Goal: Task Accomplishment & Management: Complete application form

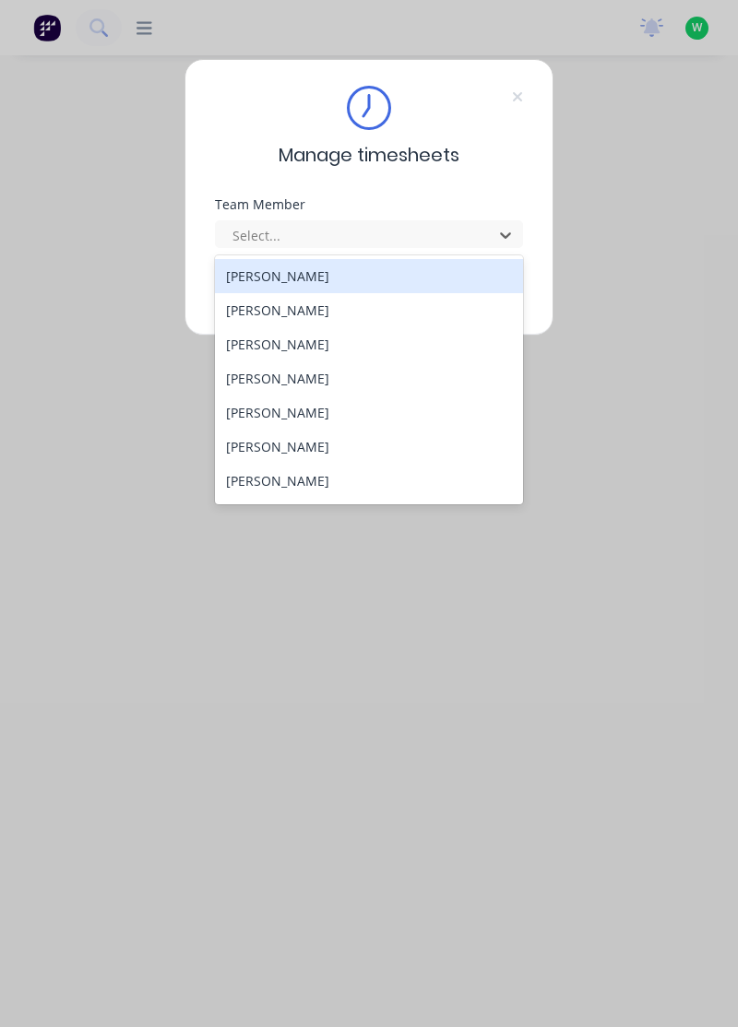
click at [323, 266] on div "Adam Beswick" at bounding box center [369, 276] width 309 height 34
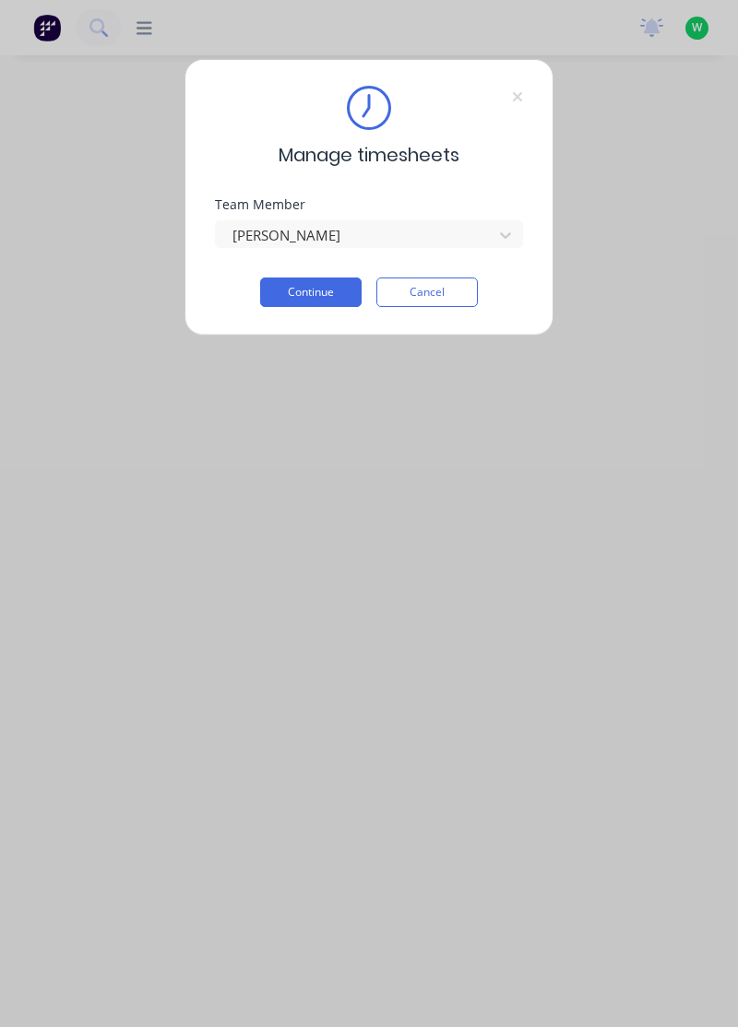
click at [315, 289] on button "Continue" at bounding box center [310, 293] width 101 height 30
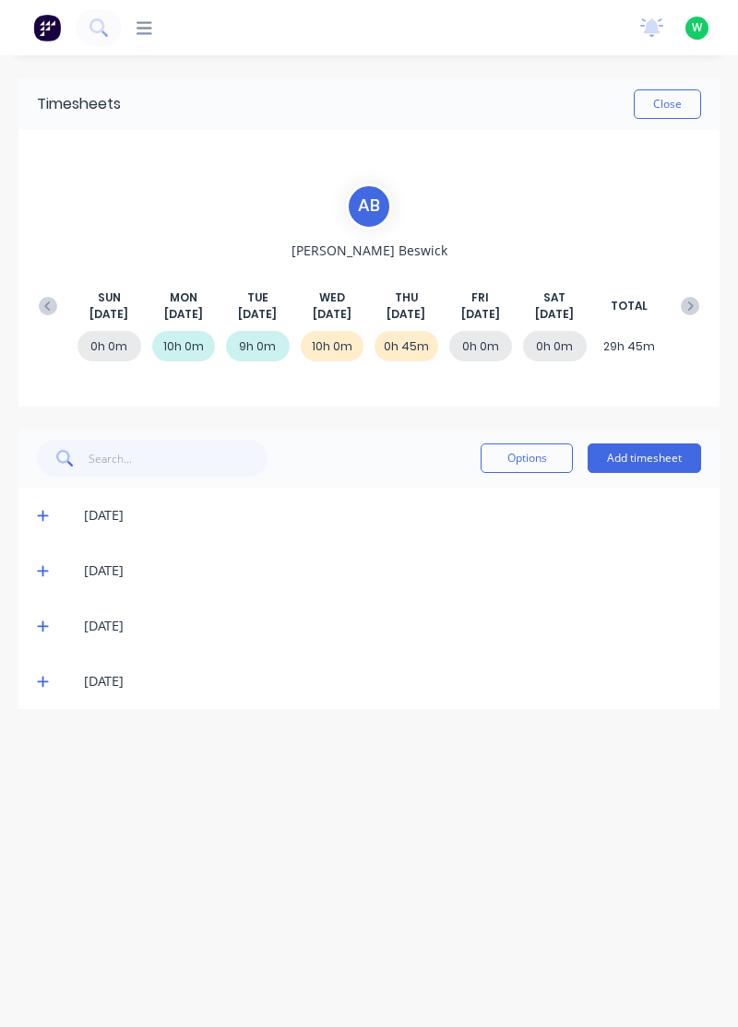
click at [650, 450] on button "Add timesheet" at bounding box center [643, 459] width 113 height 30
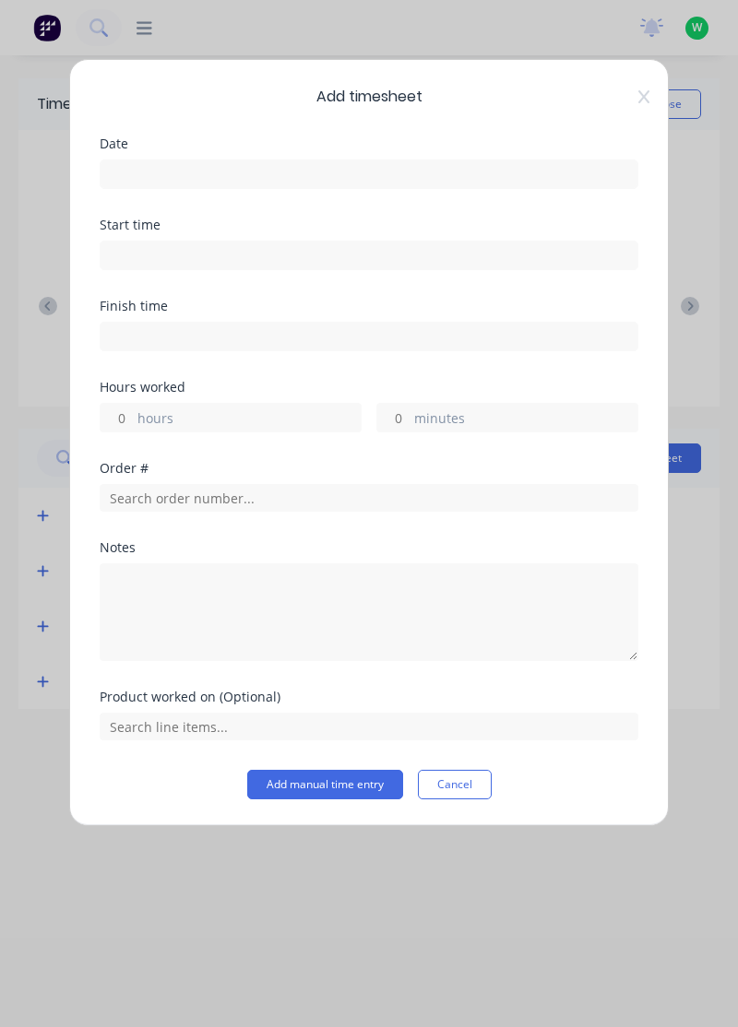
click at [426, 181] on input at bounding box center [369, 174] width 537 height 28
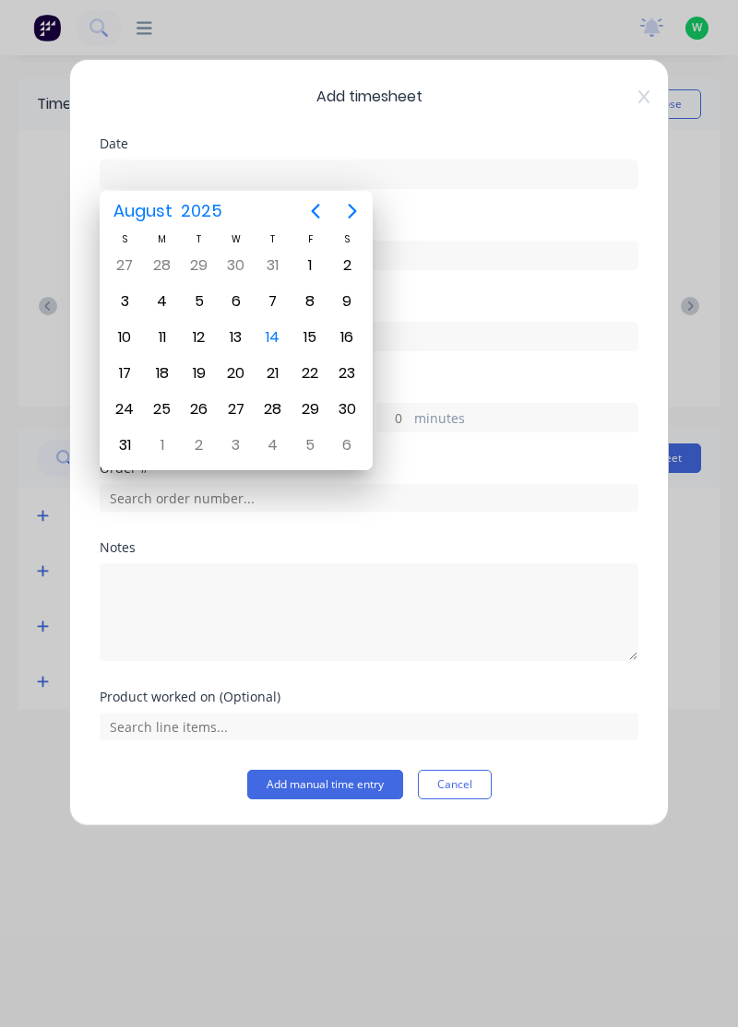
click at [277, 340] on div "14" at bounding box center [273, 338] width 28 height 28
type input "14/08/2025"
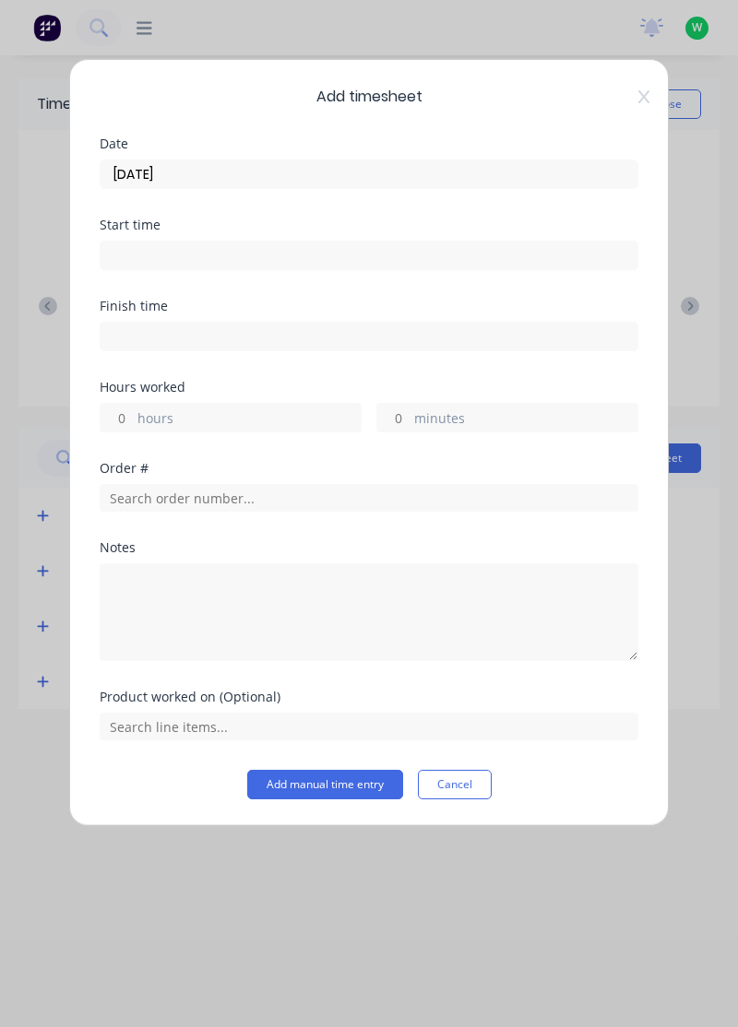
click at [302, 414] on label "hours" at bounding box center [248, 419] width 223 height 23
click at [133, 414] on input "hours" at bounding box center [117, 418] width 32 height 28
type input "1"
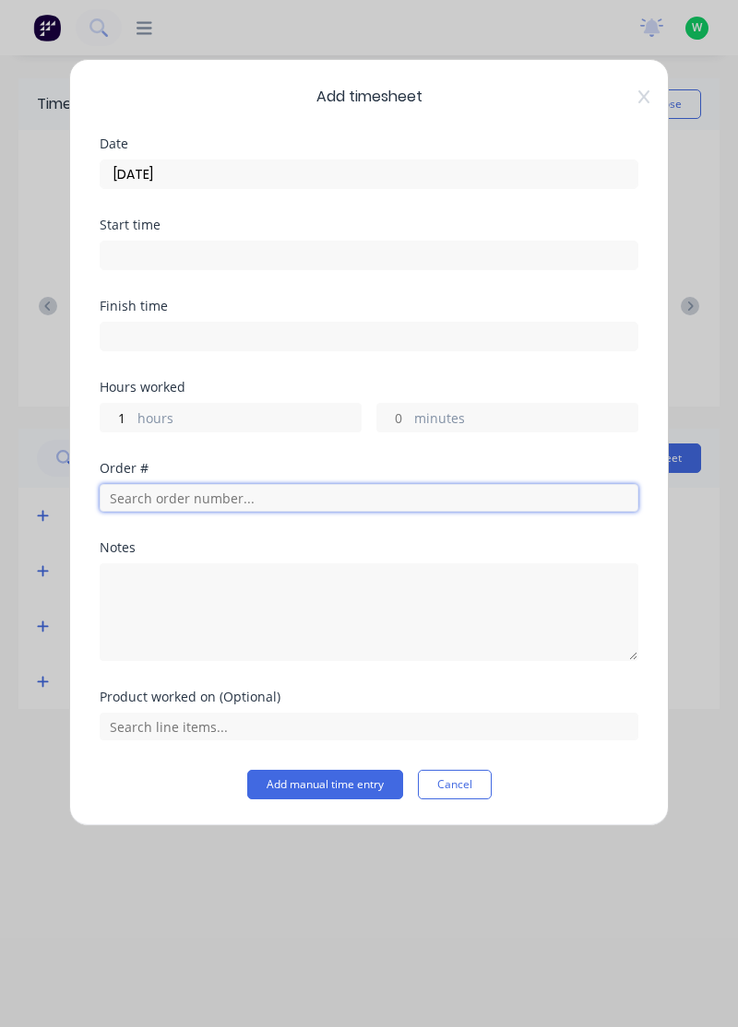
click at [323, 491] on input "text" at bounding box center [369, 498] width 539 height 28
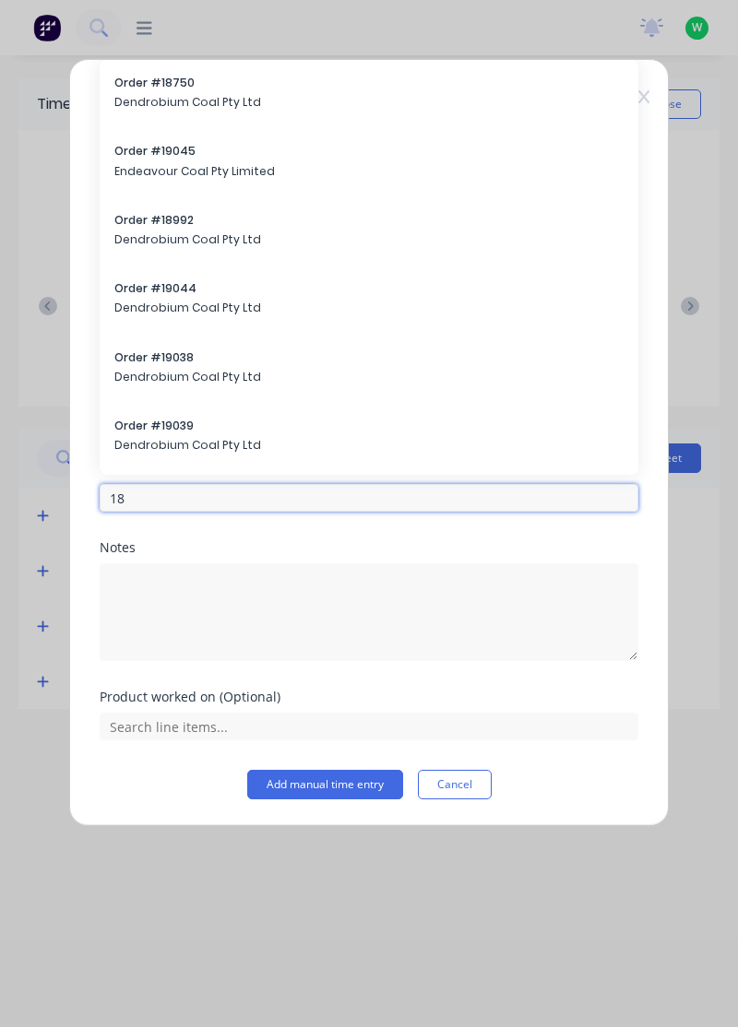
click at [255, 492] on input "18" at bounding box center [369, 498] width 539 height 28
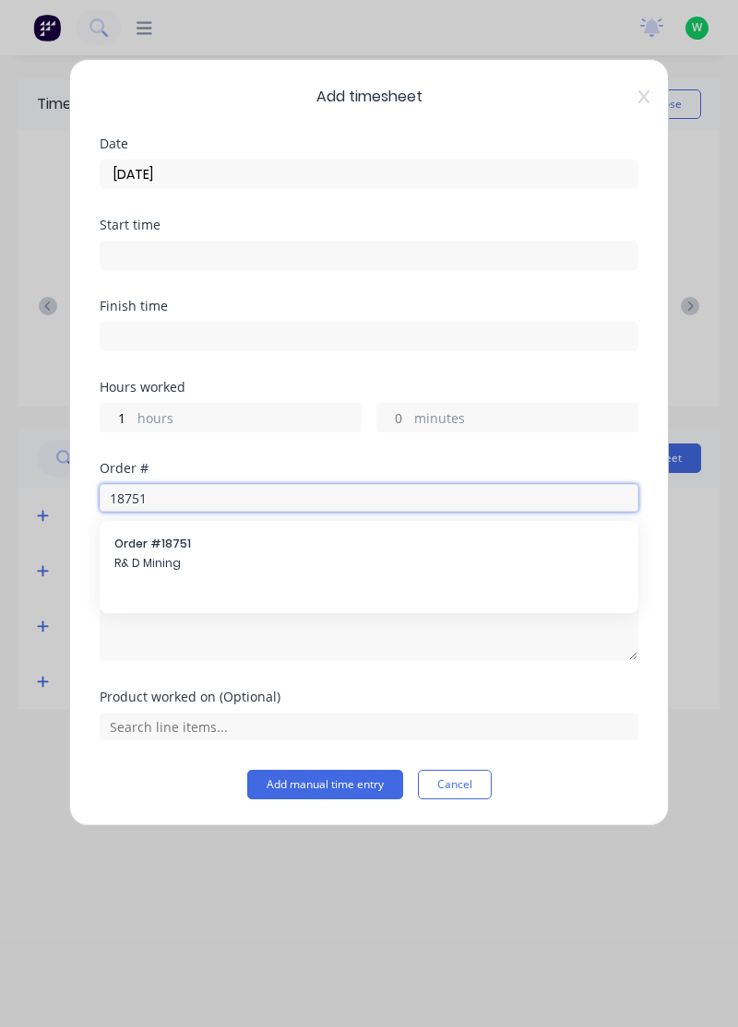
type input "18751"
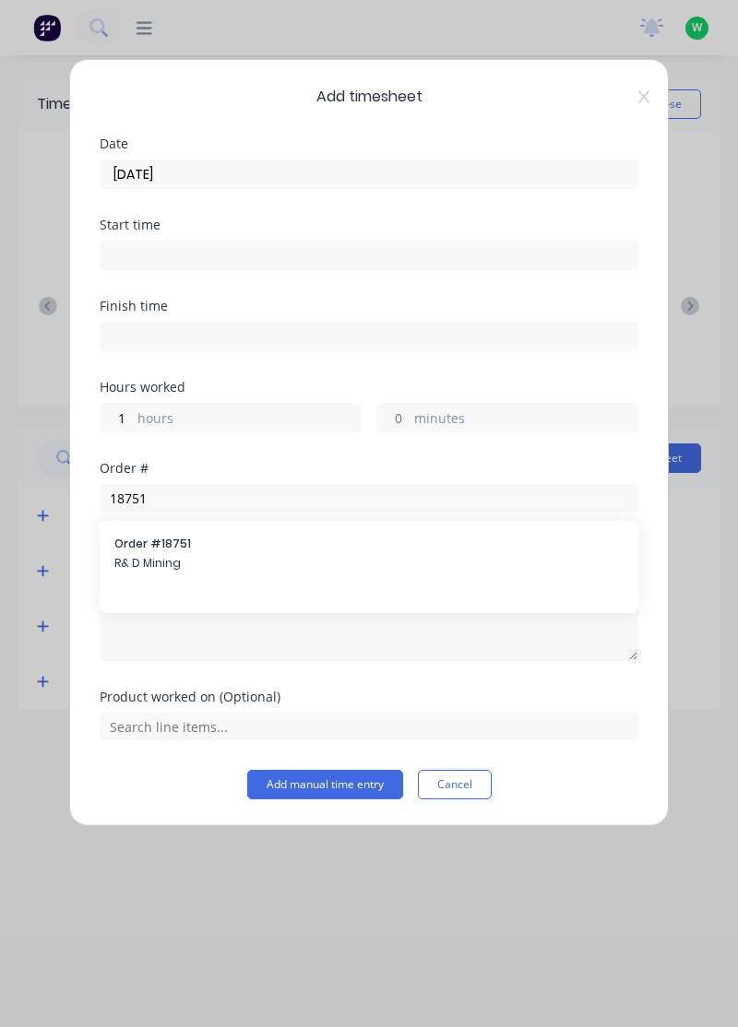
click at [253, 544] on span "Order # 18751" at bounding box center [368, 544] width 509 height 17
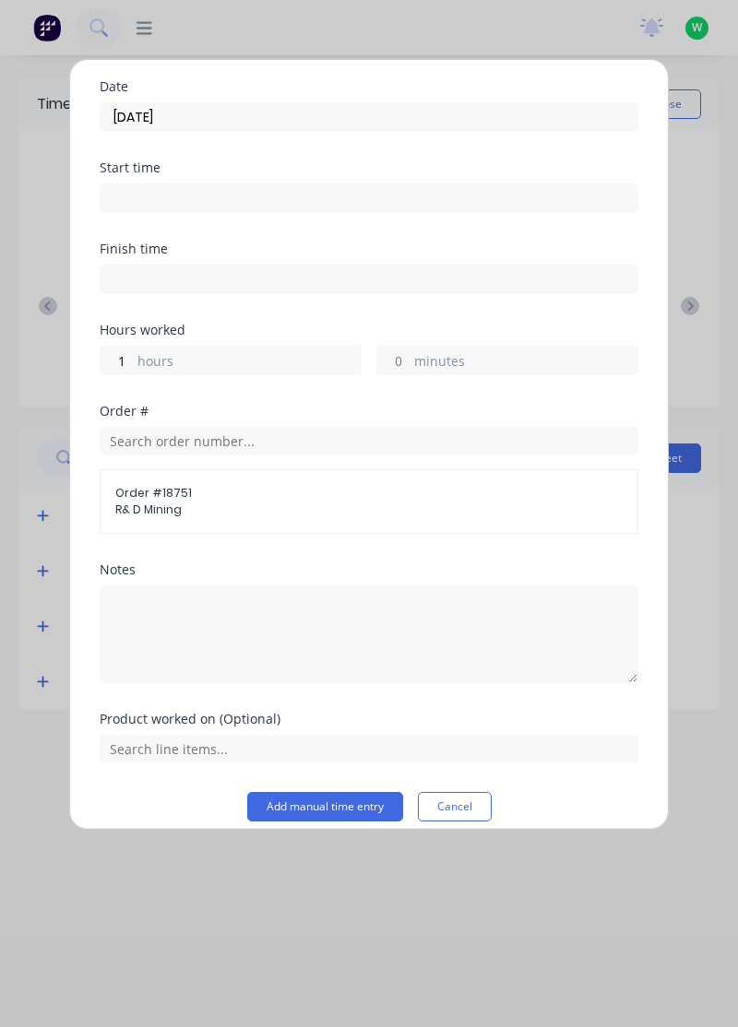
scroll to position [56, 0]
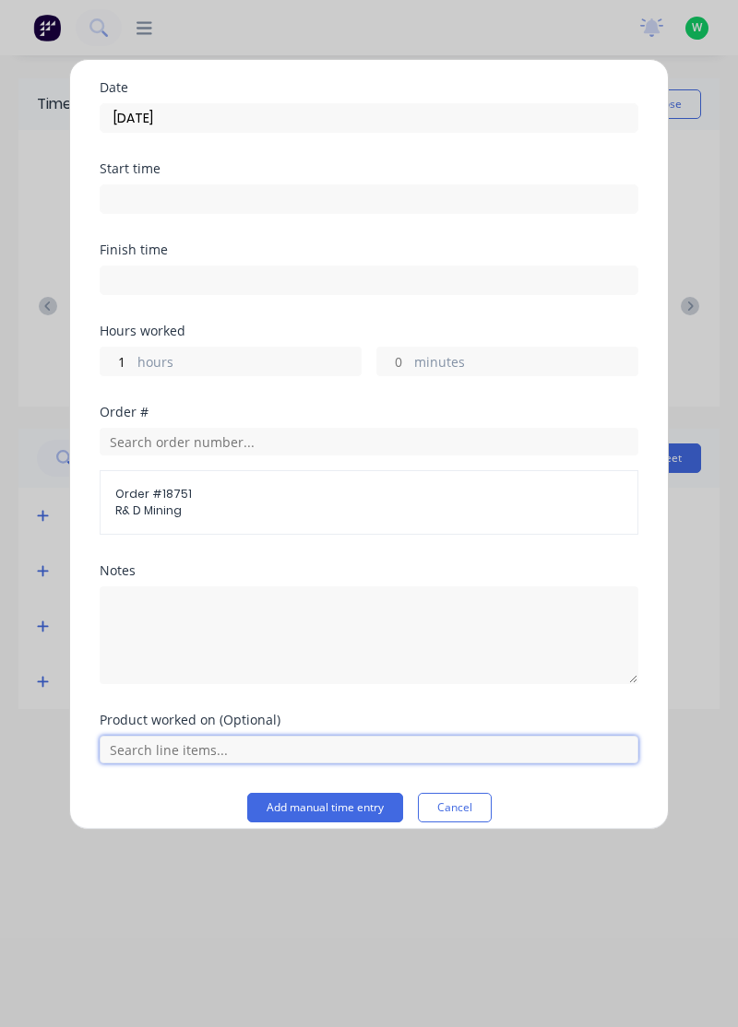
click at [198, 747] on input "text" at bounding box center [369, 750] width 539 height 28
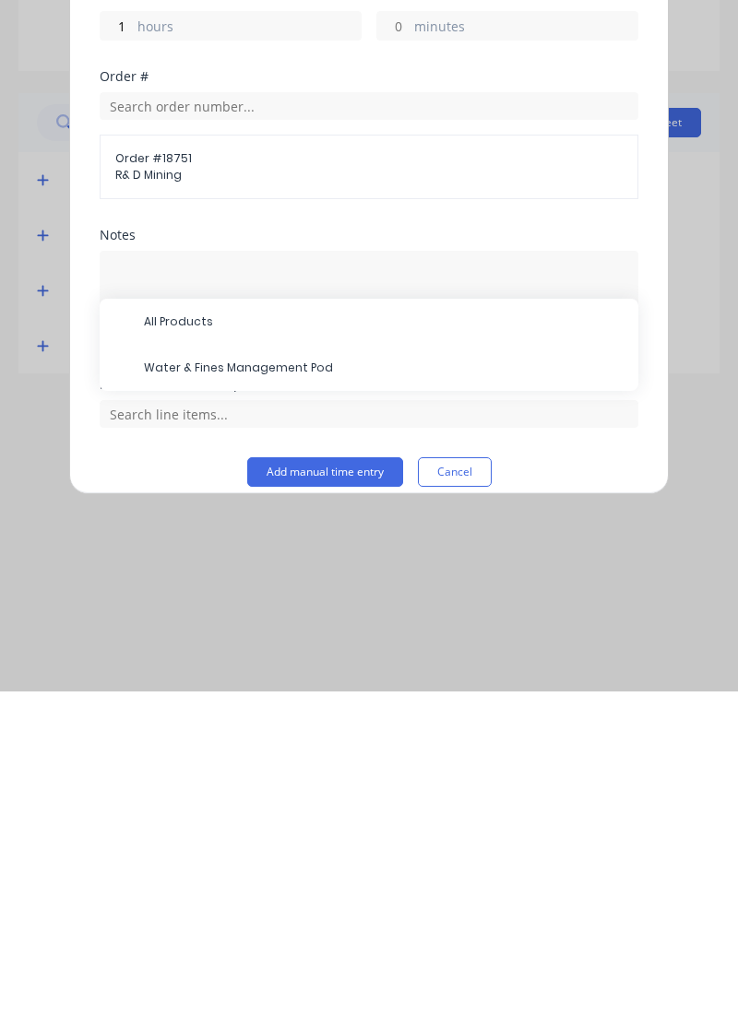
click at [299, 695] on span "Water & Fines Management Pod" at bounding box center [383, 703] width 479 height 17
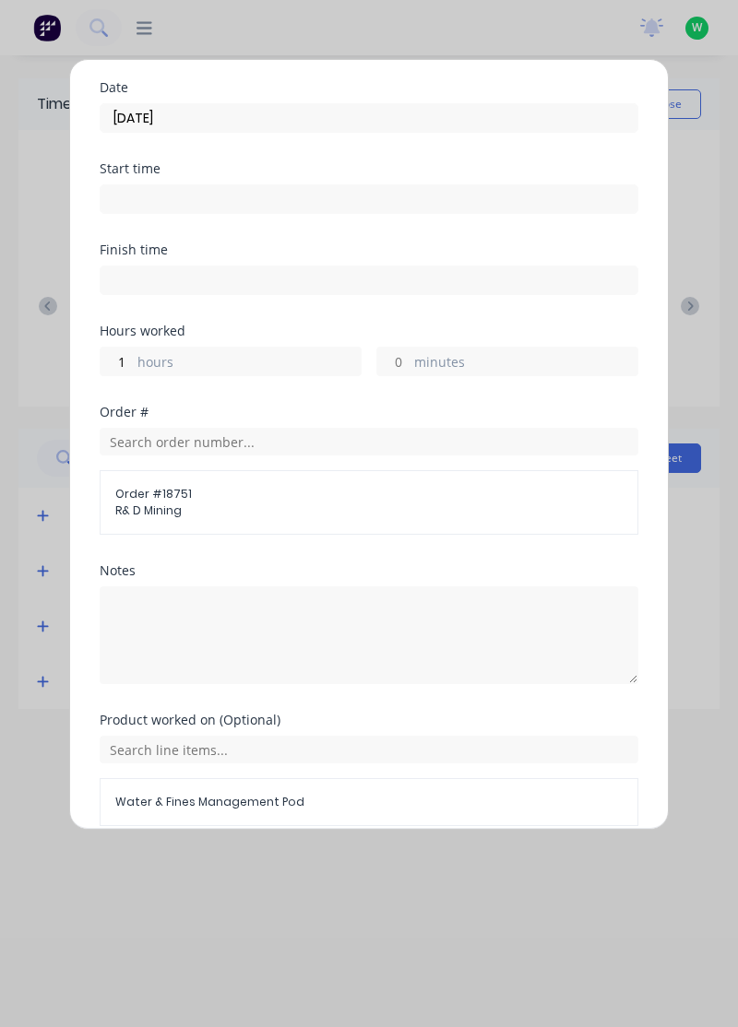
scroll to position [134, 0]
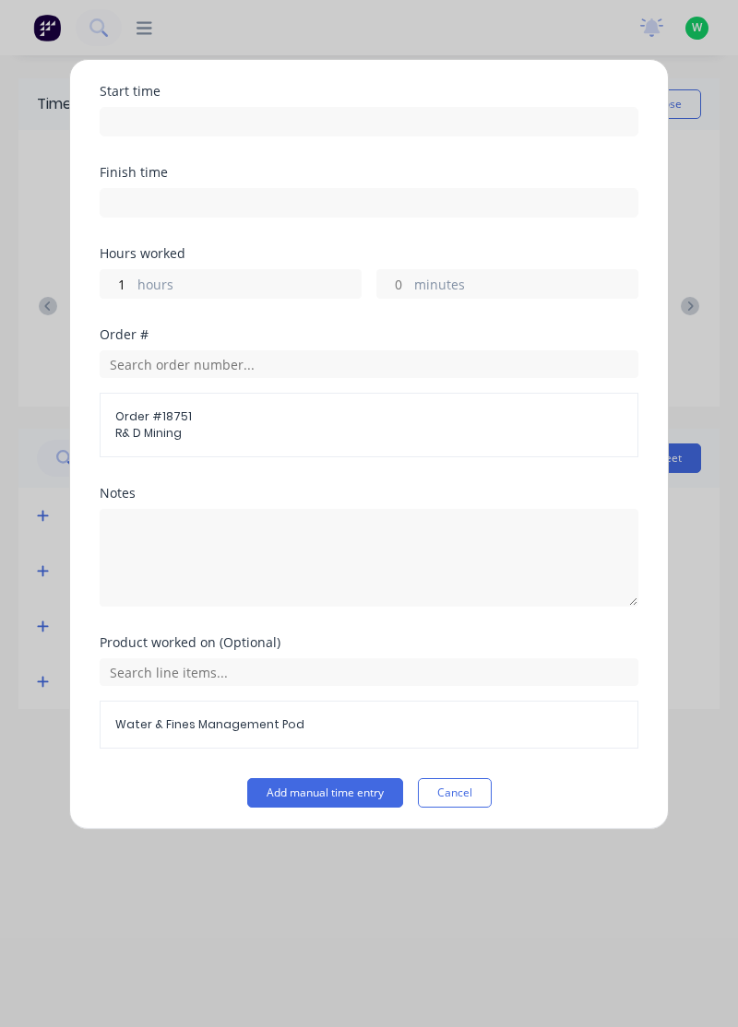
click at [321, 799] on button "Add manual time entry" at bounding box center [325, 793] width 156 height 30
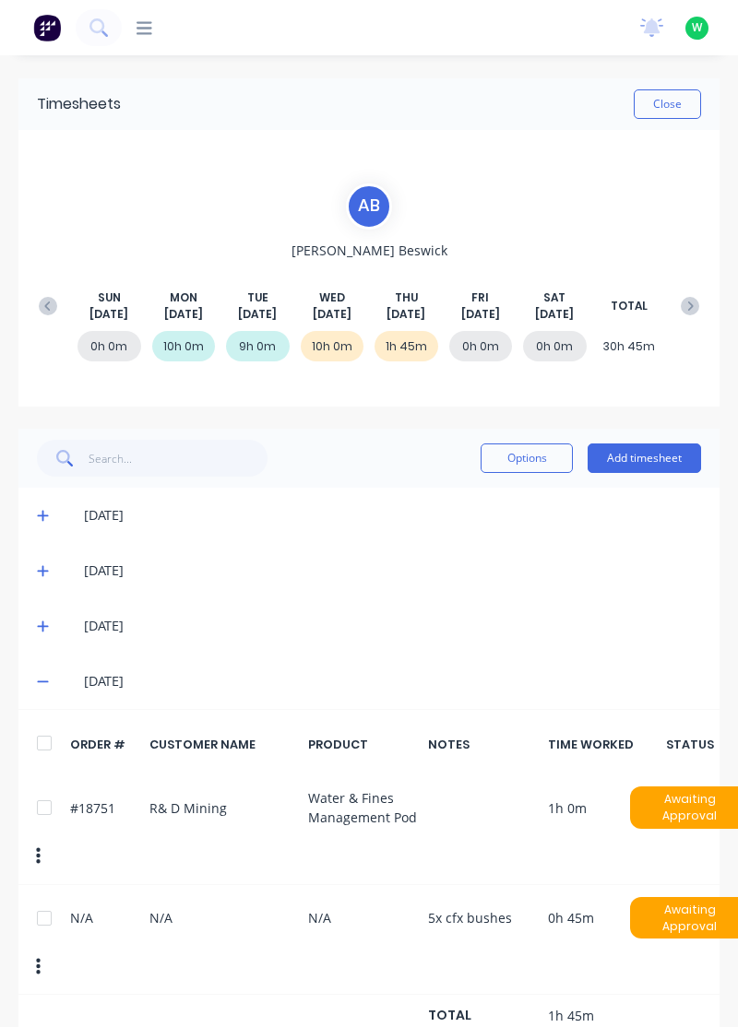
click at [662, 454] on button "Add timesheet" at bounding box center [643, 459] width 113 height 30
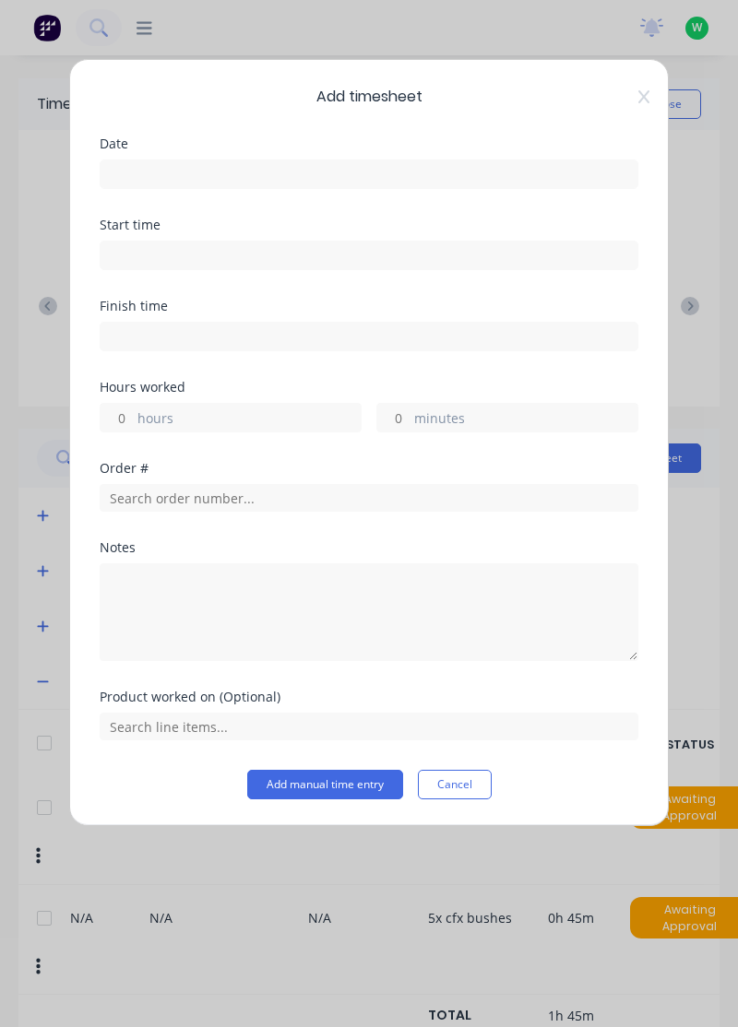
click at [445, 172] on input at bounding box center [369, 174] width 537 height 28
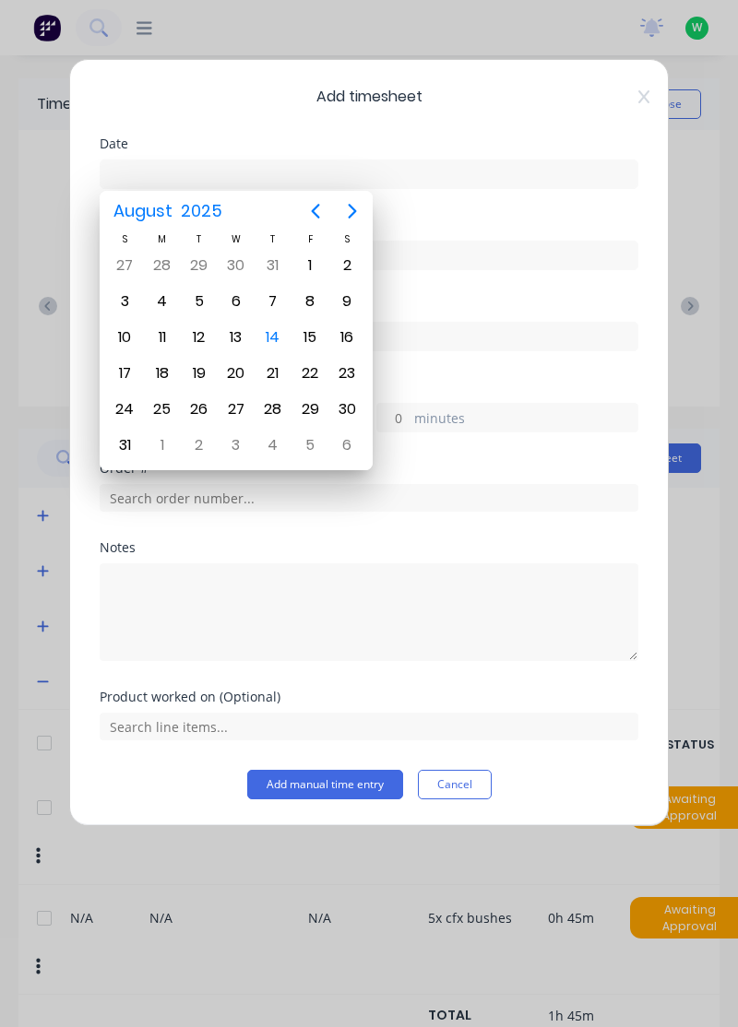
click at [276, 334] on div "14" at bounding box center [273, 338] width 28 height 28
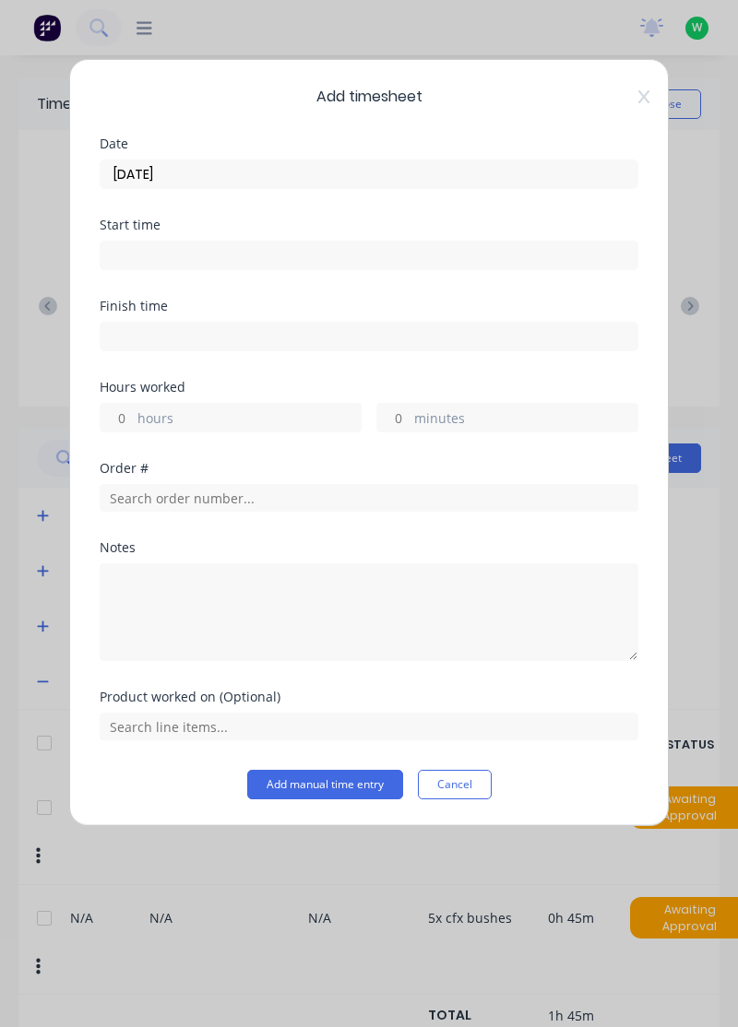
type input "14/08/2025"
click at [237, 411] on label "hours" at bounding box center [248, 419] width 223 height 23
click at [133, 411] on input "hours" at bounding box center [117, 418] width 32 height 28
type input "1"
type input "2"
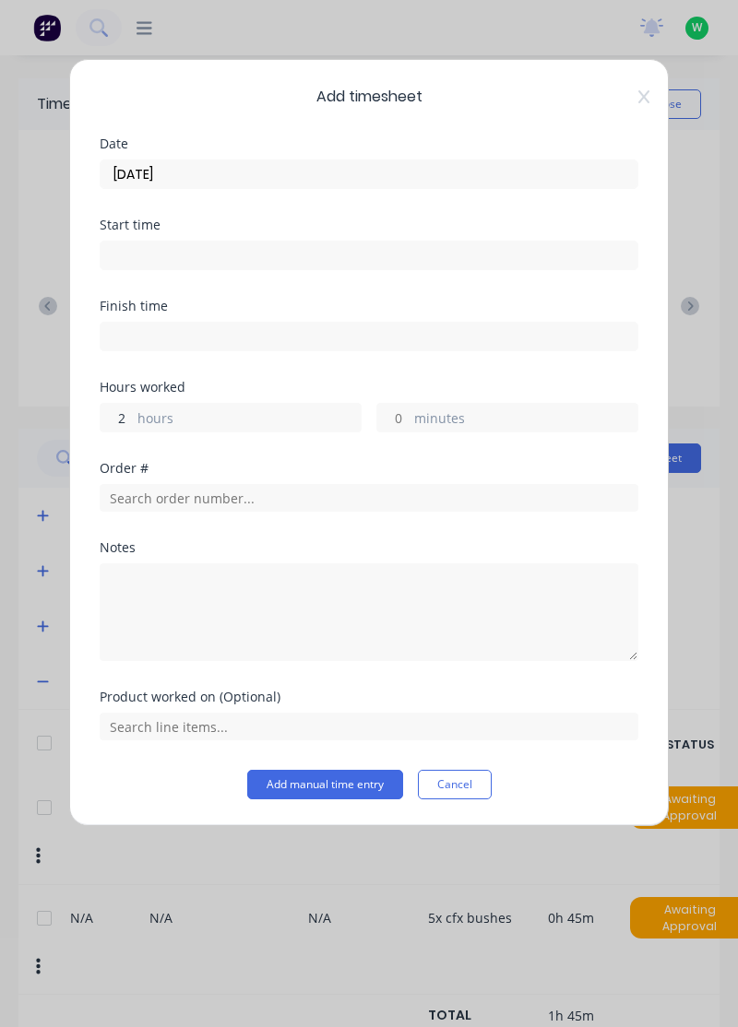
type input "2"
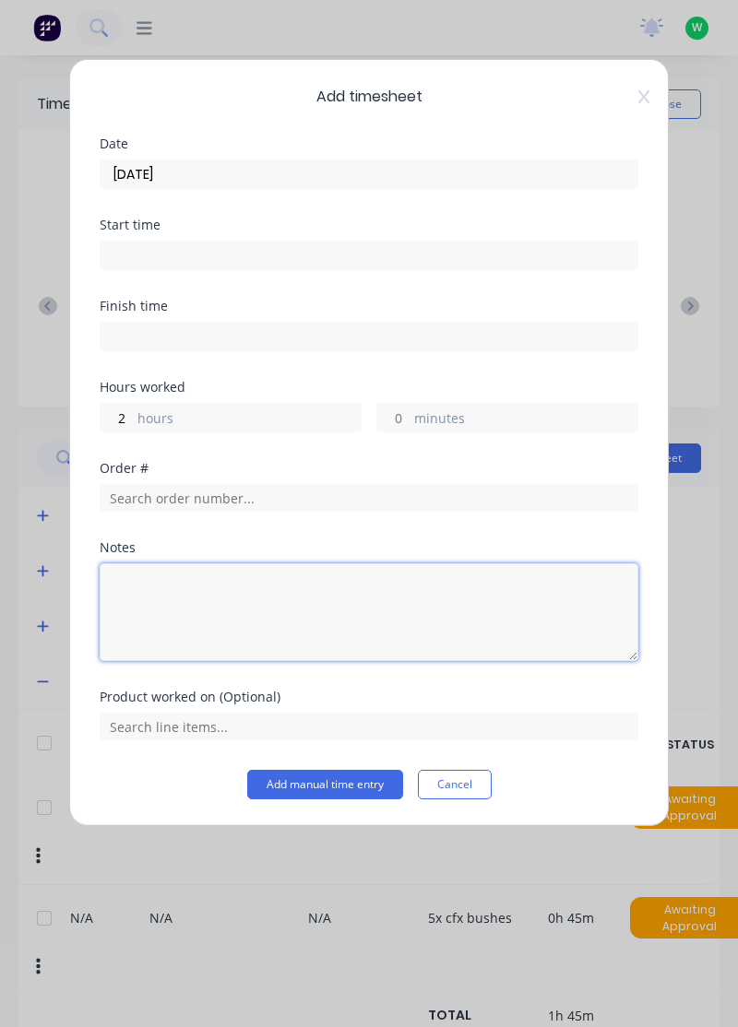
click at [236, 595] on textarea at bounding box center [369, 612] width 539 height 98
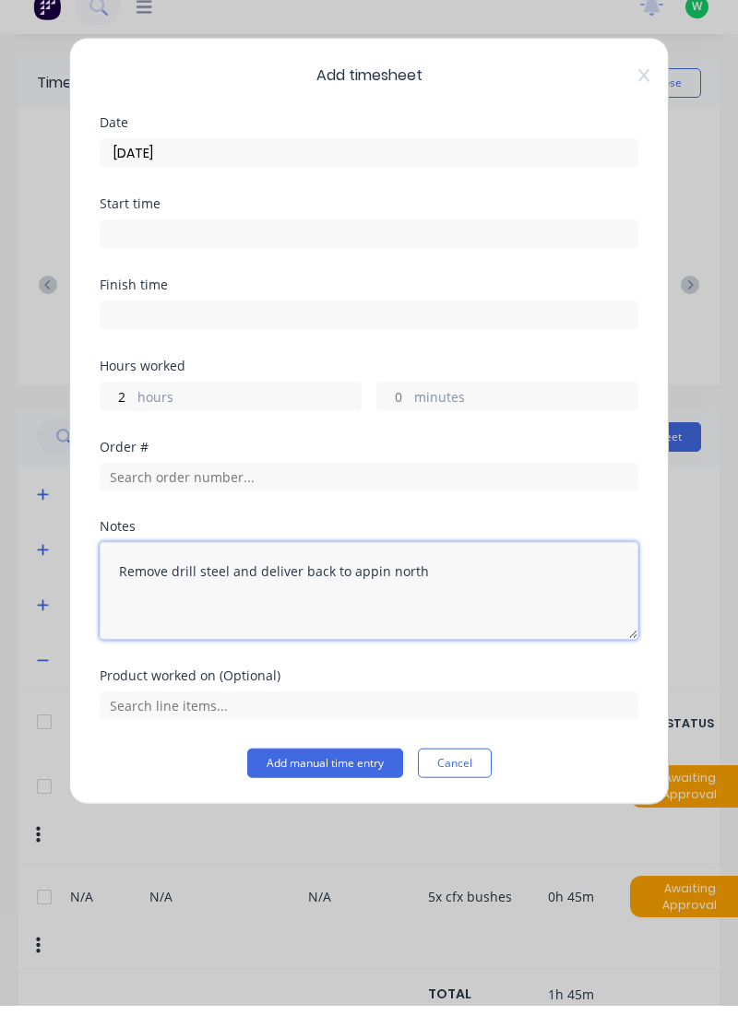
type textarea "Remove drill steel and deliver back to appin north"
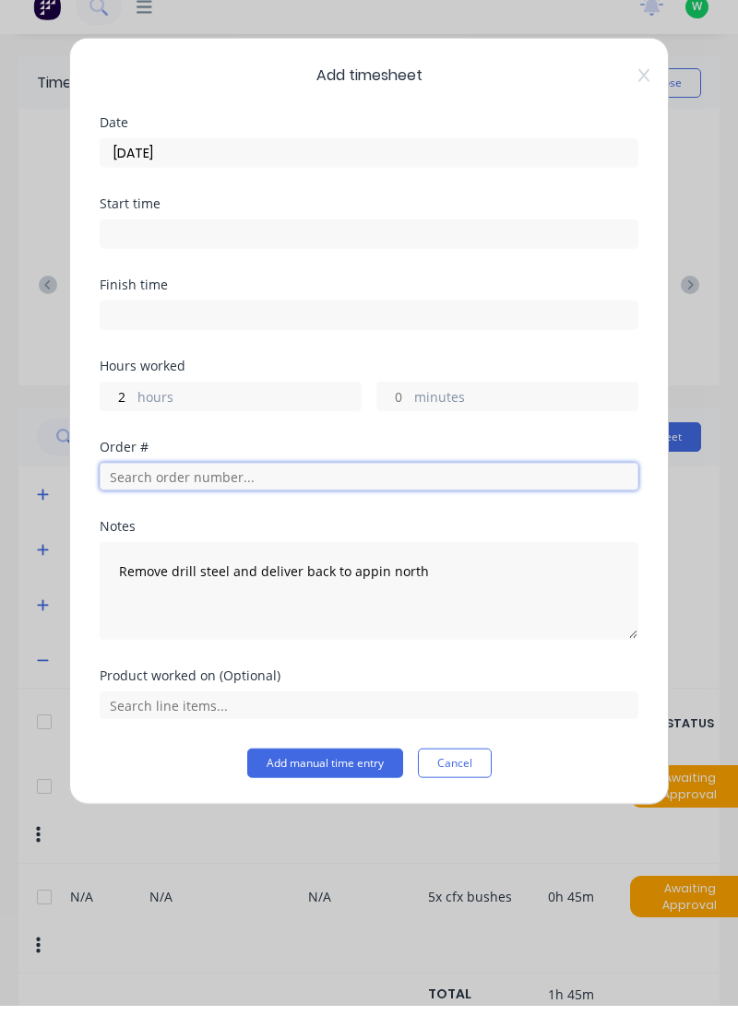
click at [253, 501] on input "text" at bounding box center [369, 498] width 539 height 28
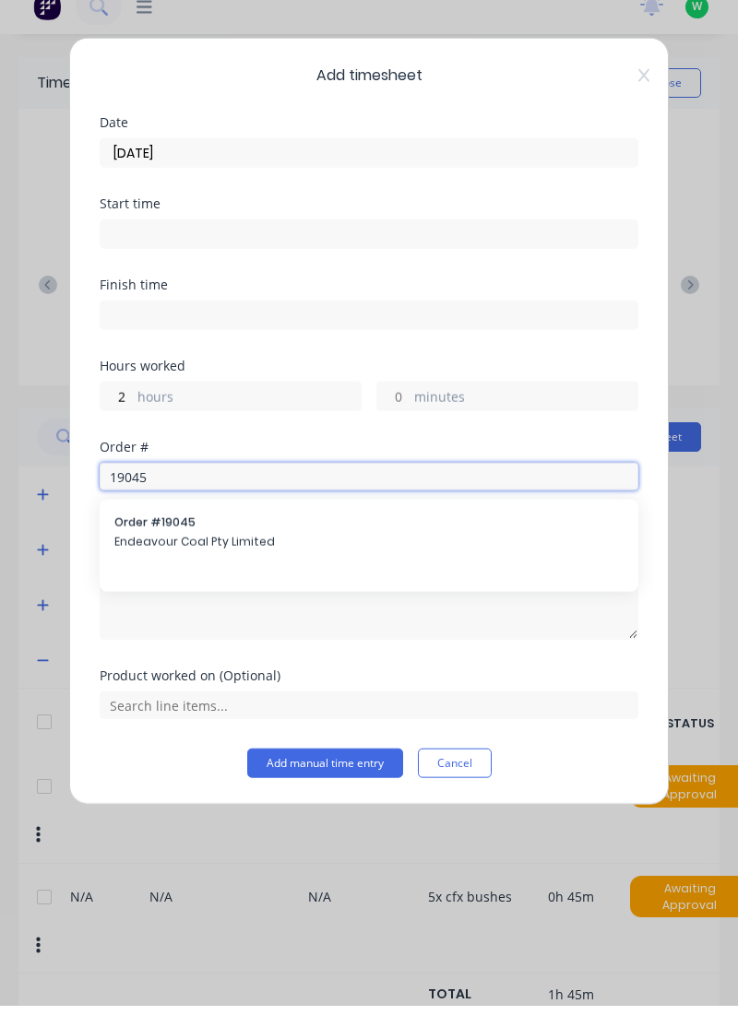
type input "19045"
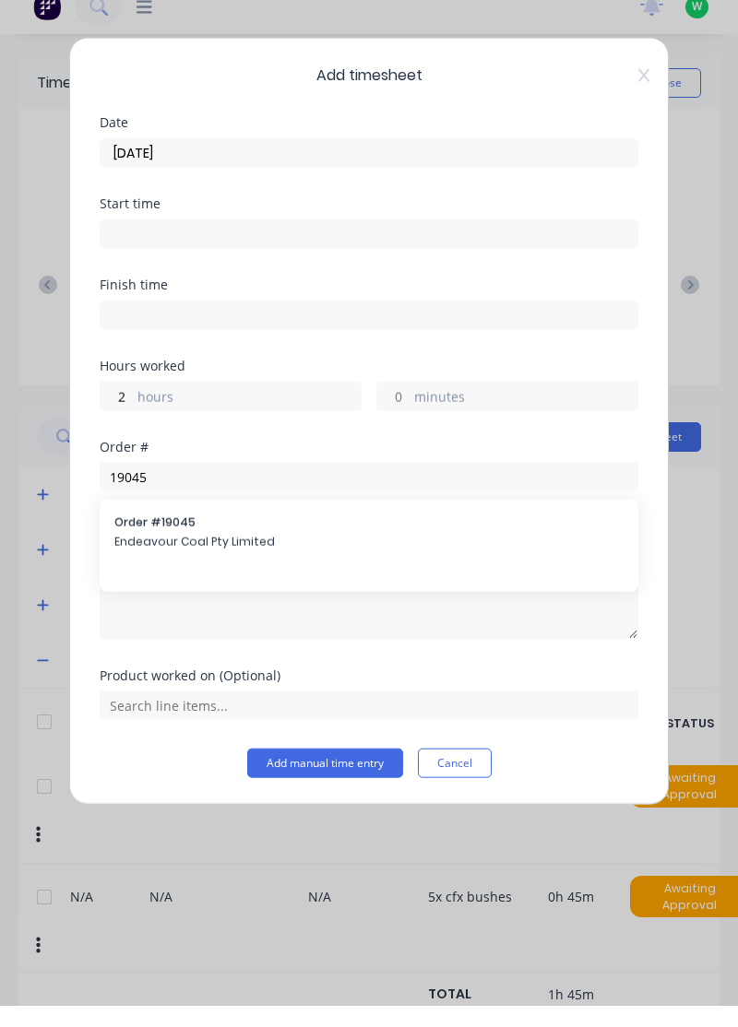
click at [257, 556] on span "Endeavour Coal Pty Limited" at bounding box center [368, 563] width 509 height 17
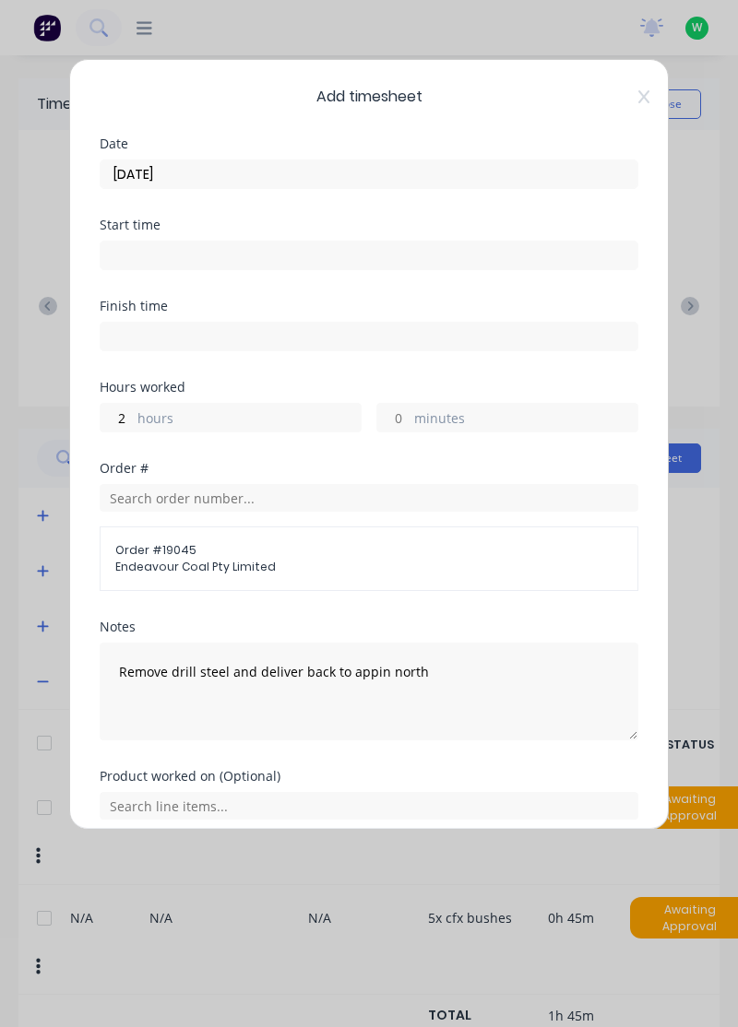
scroll to position [6, 0]
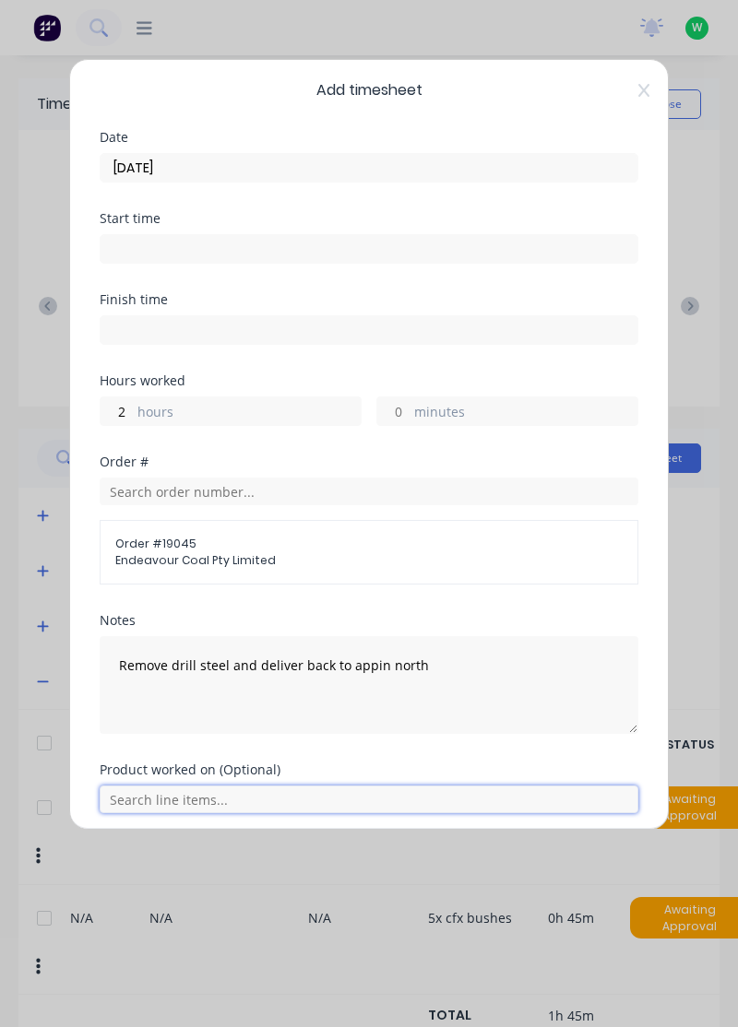
click at [192, 800] on input "text" at bounding box center [369, 800] width 539 height 28
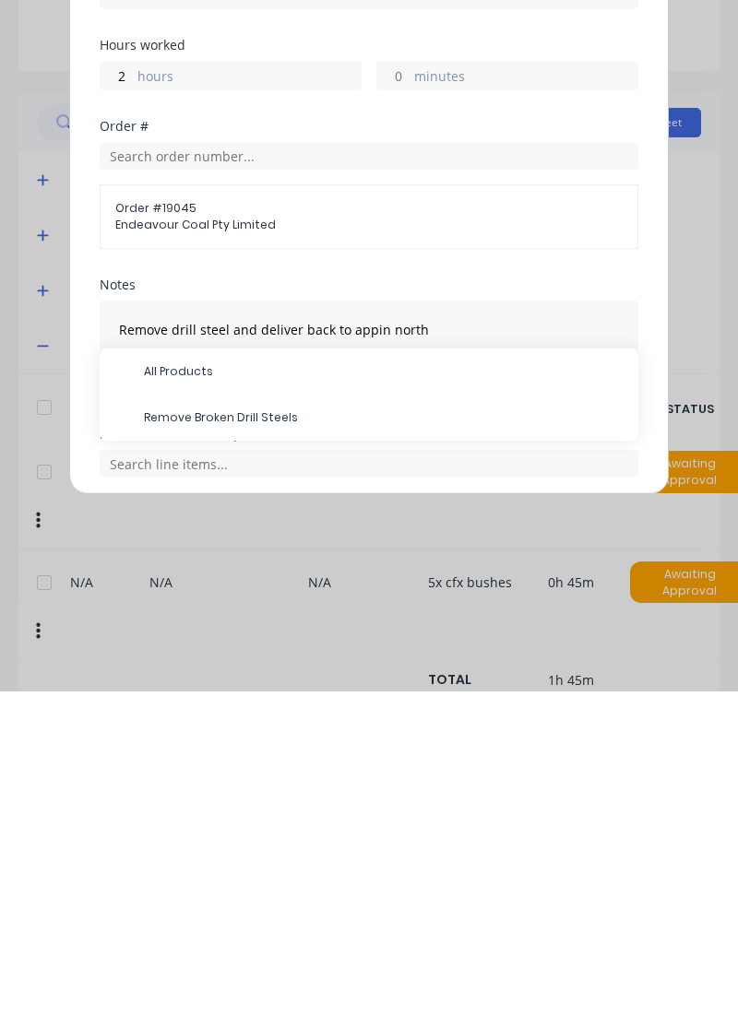
click at [277, 756] on span "Remove Broken Drill Steels" at bounding box center [383, 753] width 479 height 17
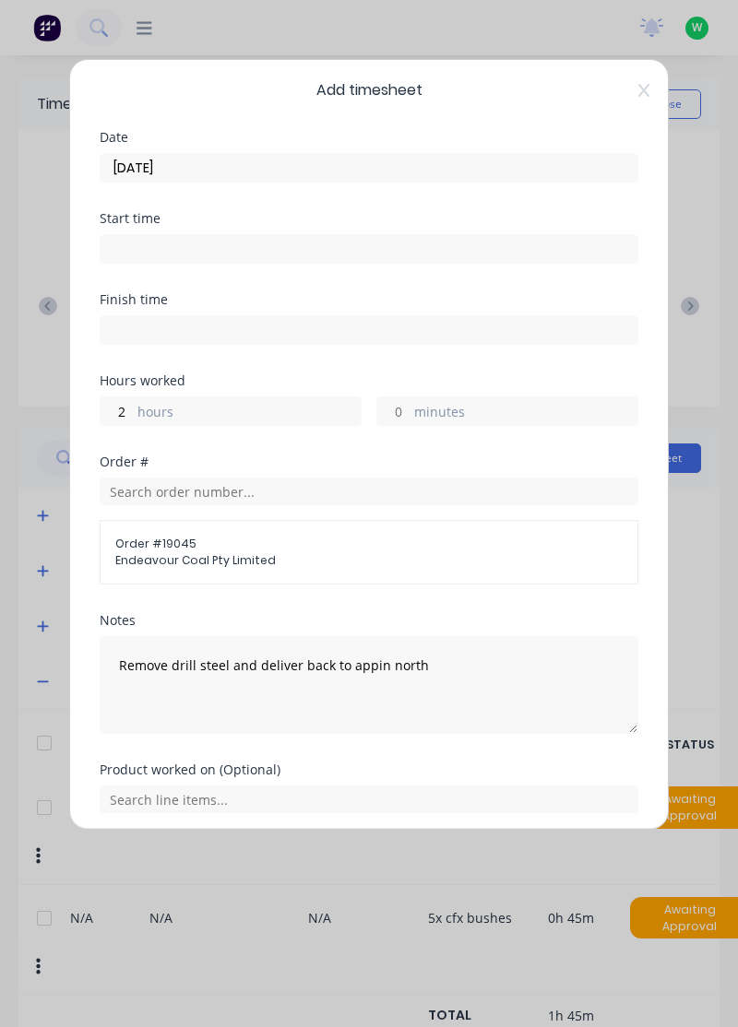
scroll to position [68, 0]
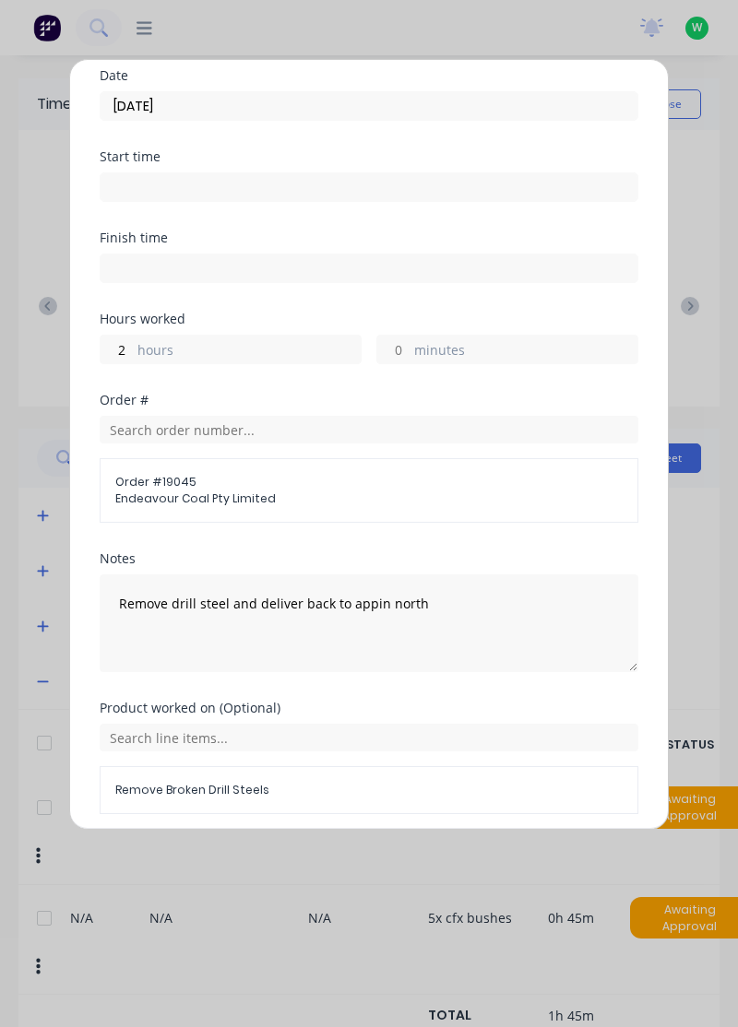
click at [323, 847] on button "Add manual time entry" at bounding box center [325, 859] width 156 height 30
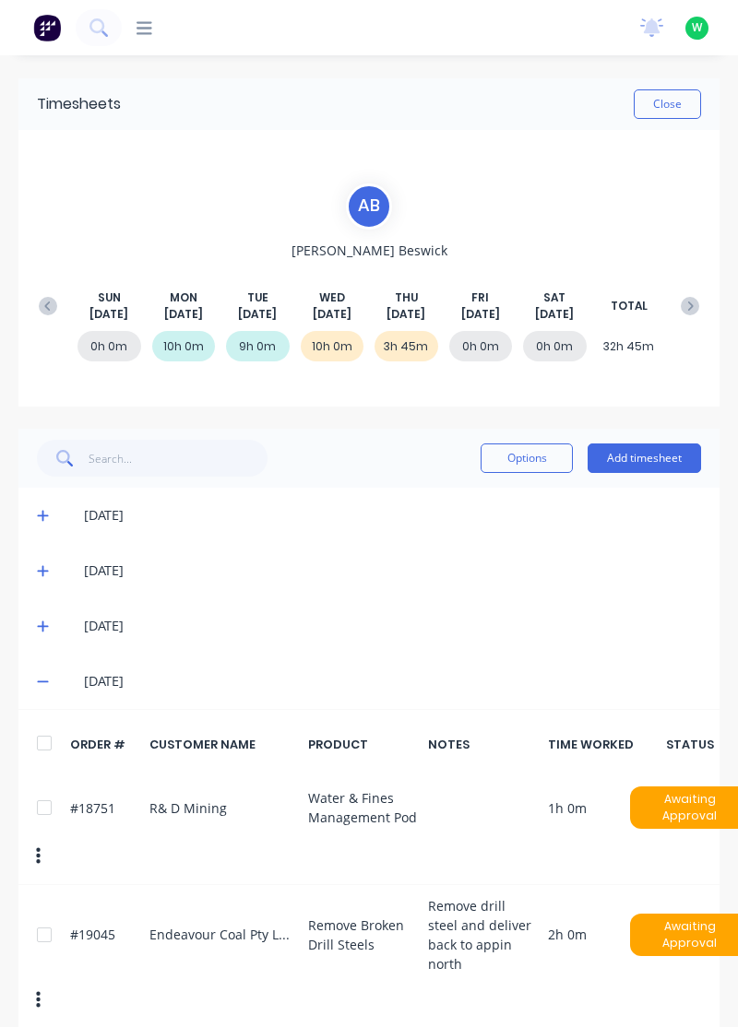
click at [670, 461] on button "Add timesheet" at bounding box center [643, 459] width 113 height 30
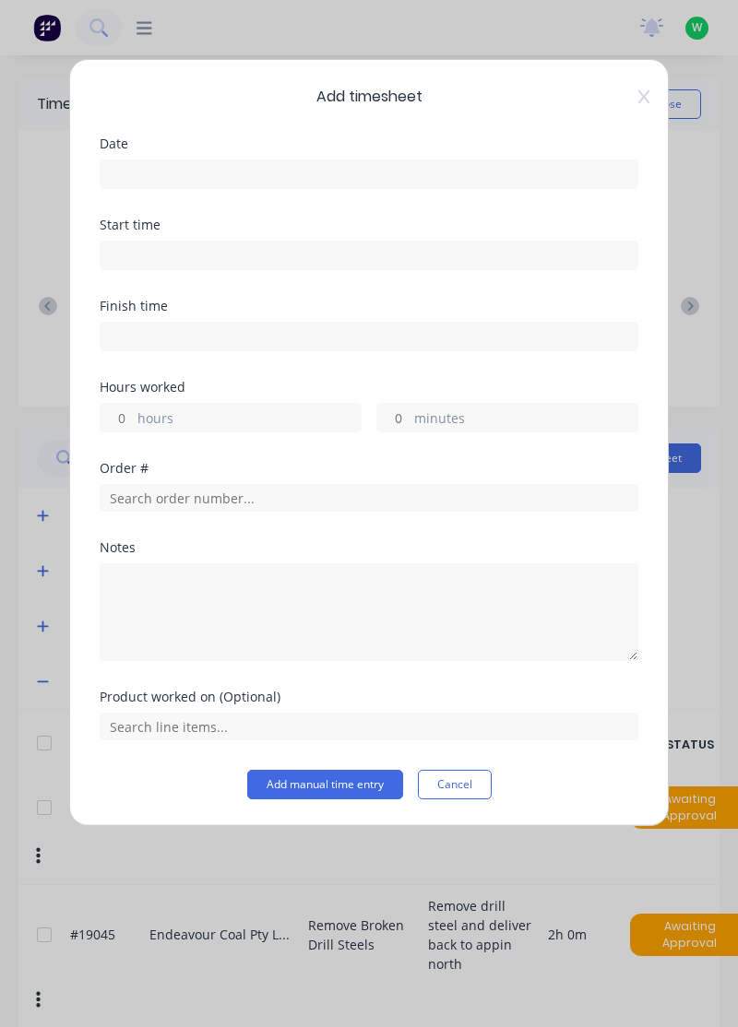
click at [539, 175] on input at bounding box center [369, 174] width 537 height 28
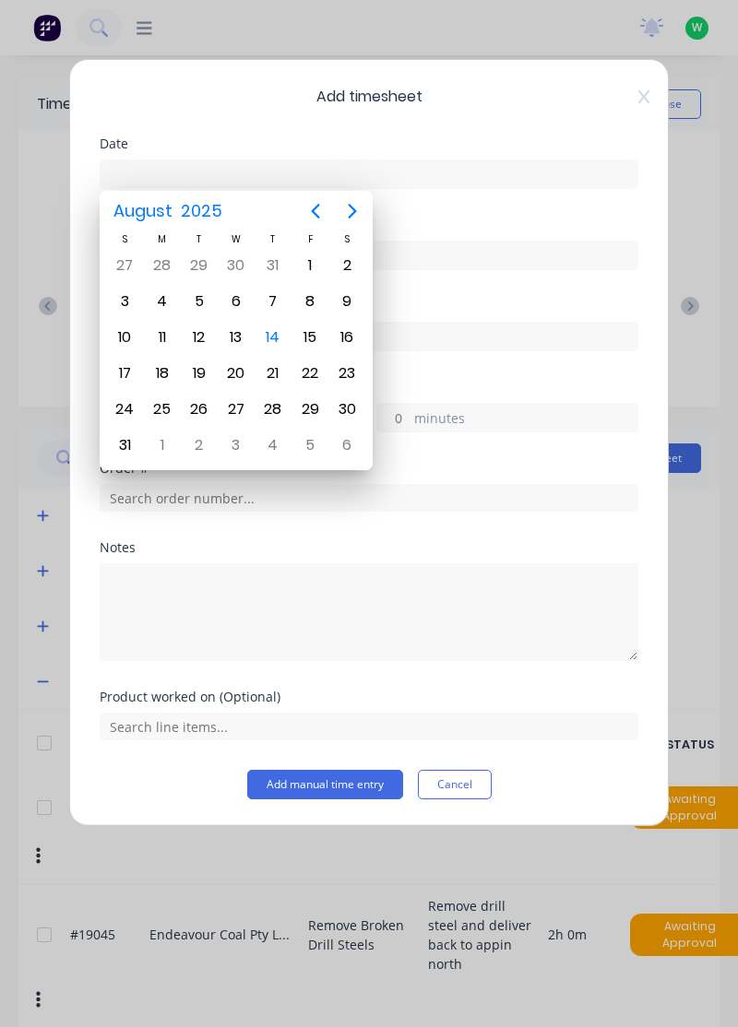
click at [278, 332] on div "14" at bounding box center [273, 338] width 28 height 28
type input "14/08/2025"
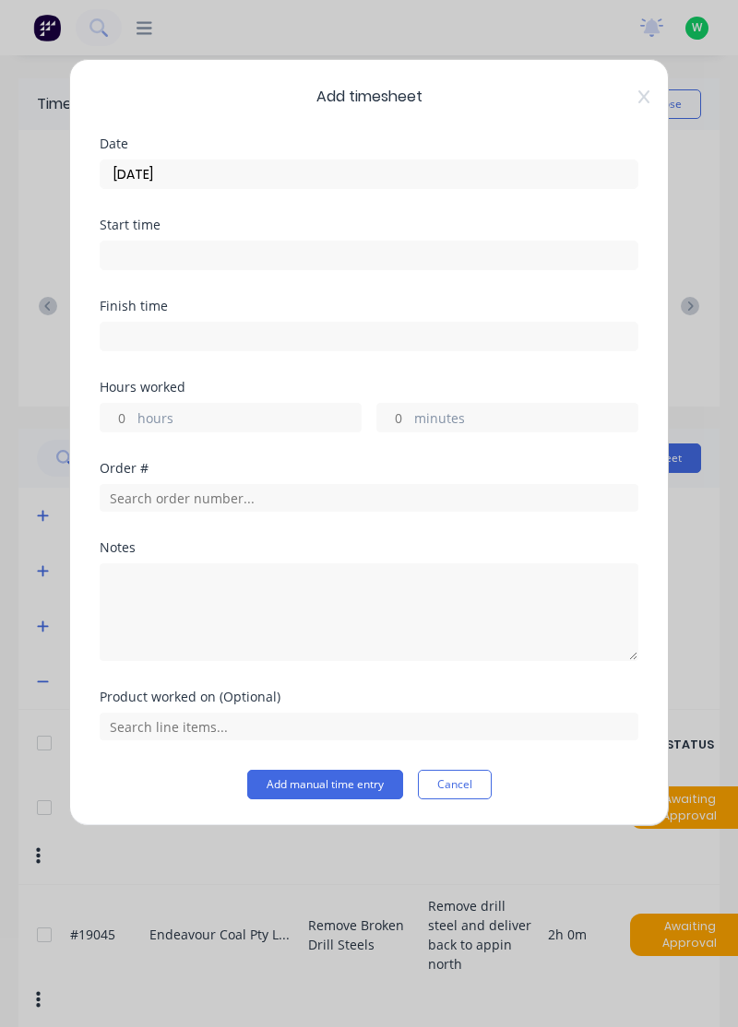
click at [205, 416] on label "hours" at bounding box center [248, 419] width 223 height 23
click at [133, 416] on input "hours" at bounding box center [117, 418] width 32 height 28
type input "1"
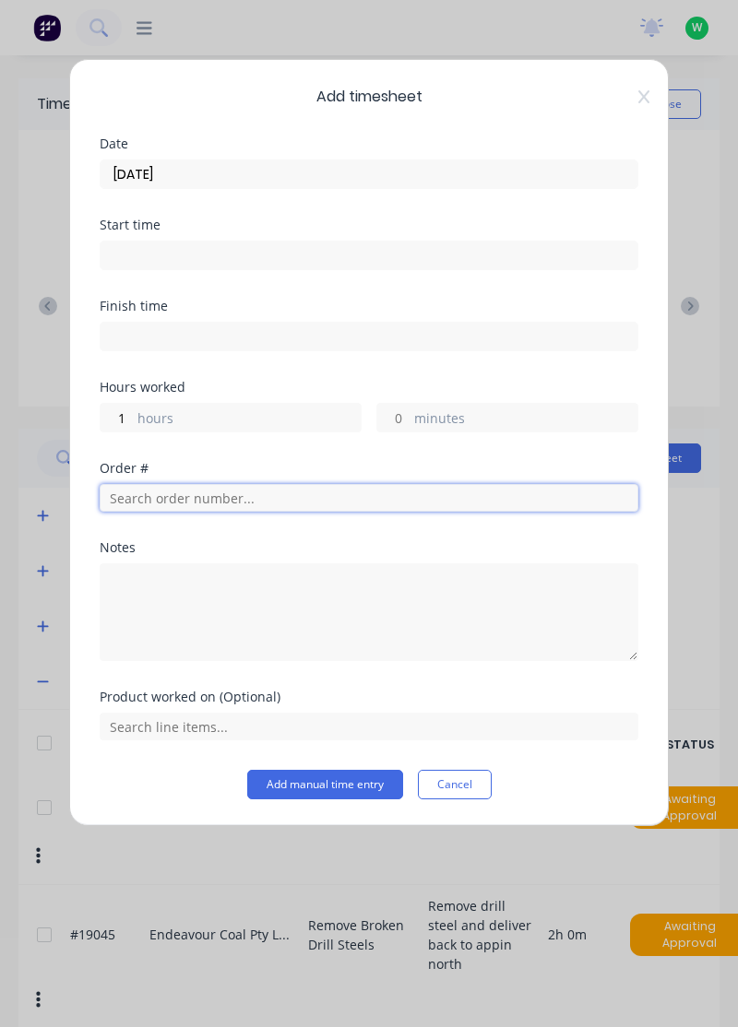
click at [274, 487] on input "text" at bounding box center [369, 498] width 539 height 28
type input "18772"
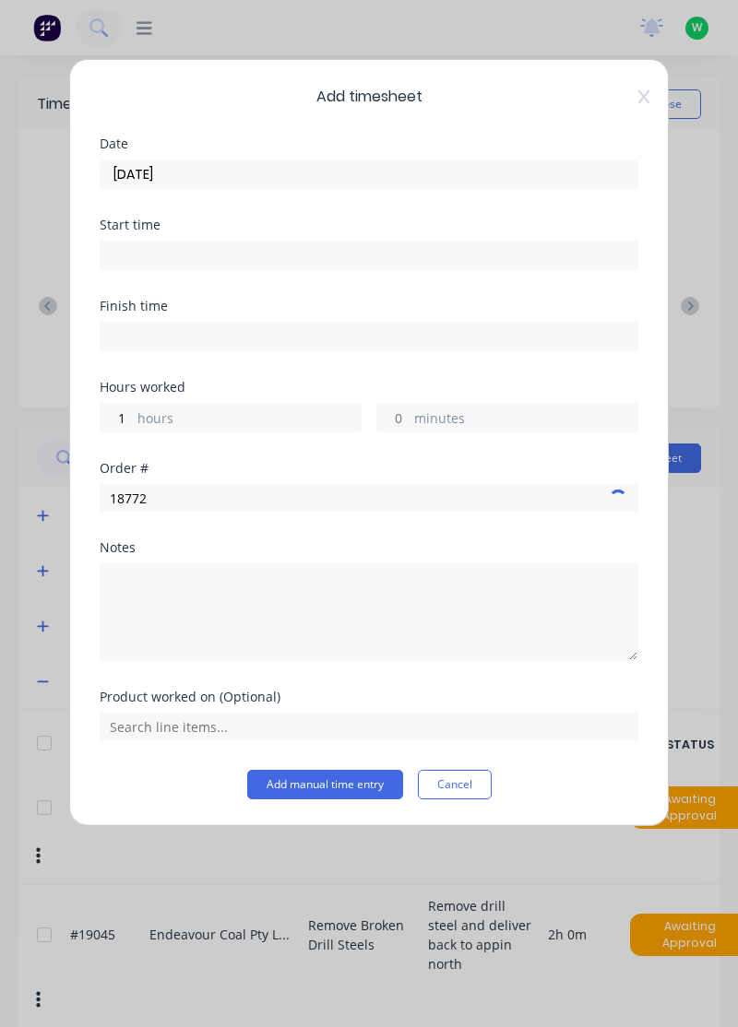
click at [267, 547] on div "Notes" at bounding box center [369, 547] width 539 height 13
click at [265, 559] on span "Dendrobium Coal Pty Ltd" at bounding box center [368, 563] width 509 height 17
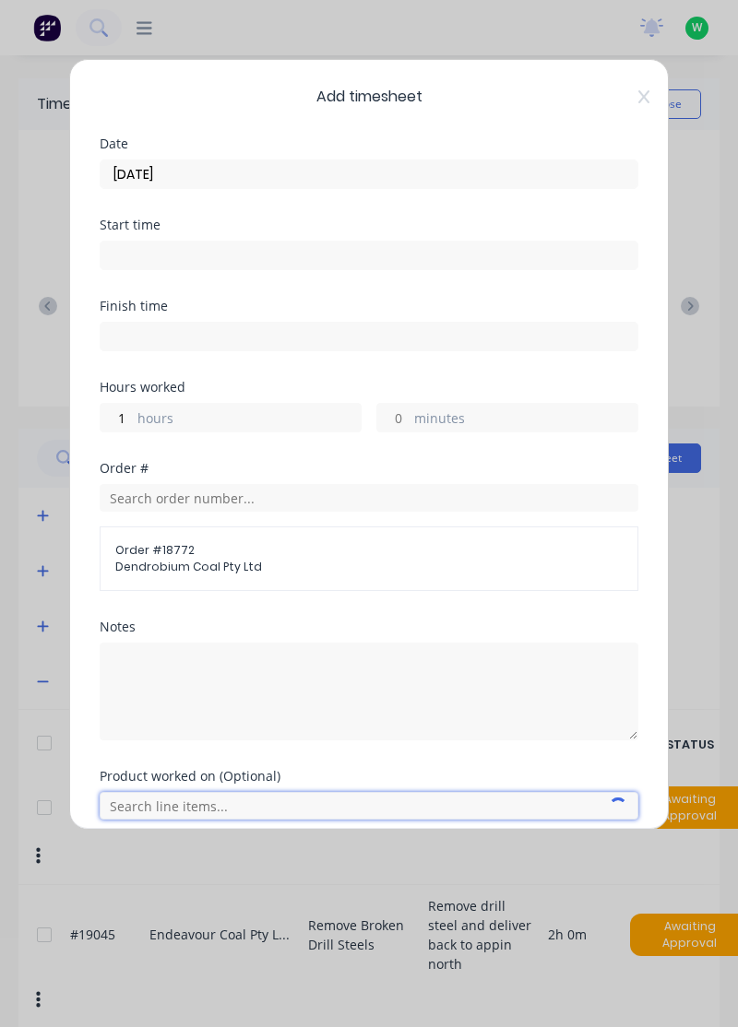
click at [226, 800] on input "text" at bounding box center [369, 806] width 539 height 28
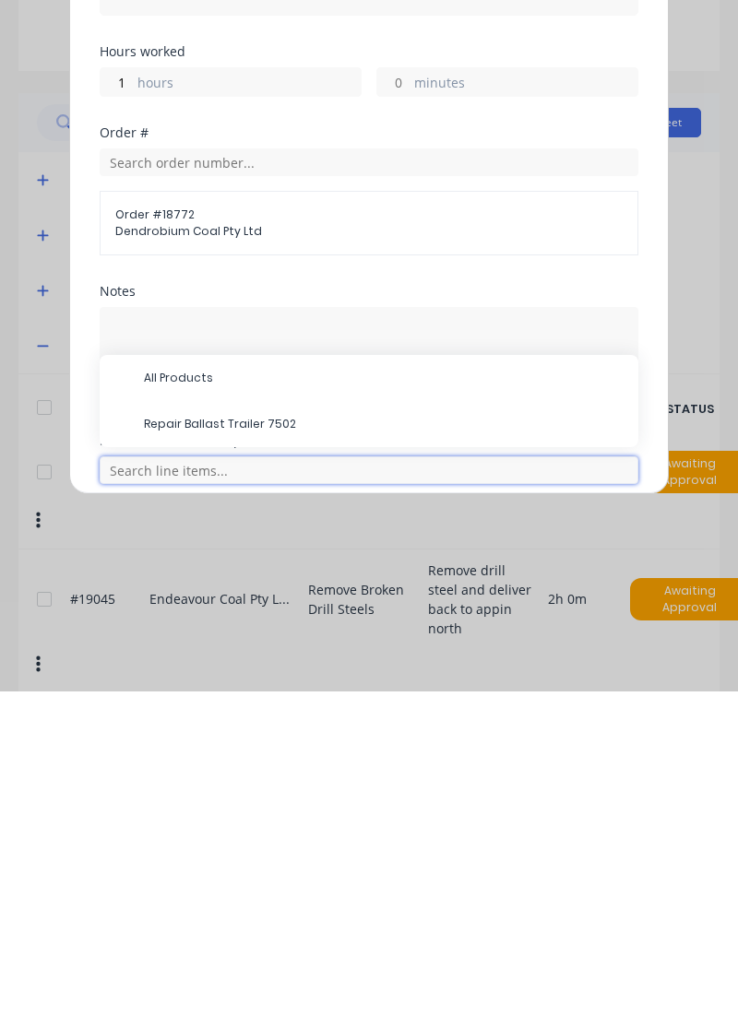
scroll to position [69, 0]
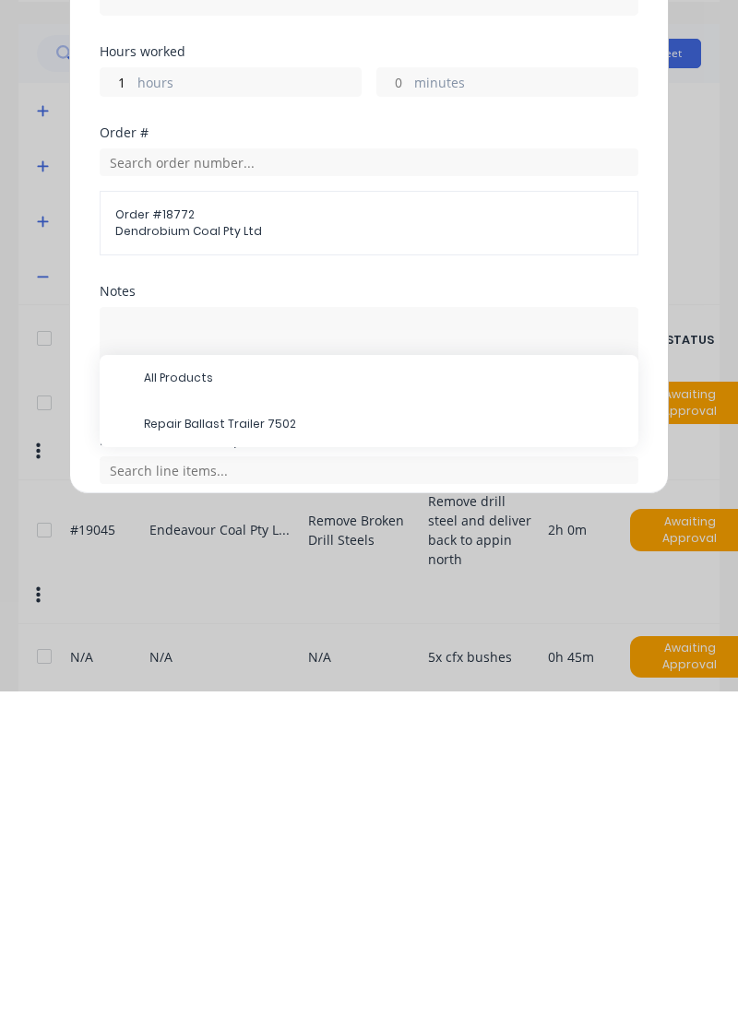
click at [267, 764] on span "Repair Ballast Trailer 7502" at bounding box center [383, 760] width 479 height 17
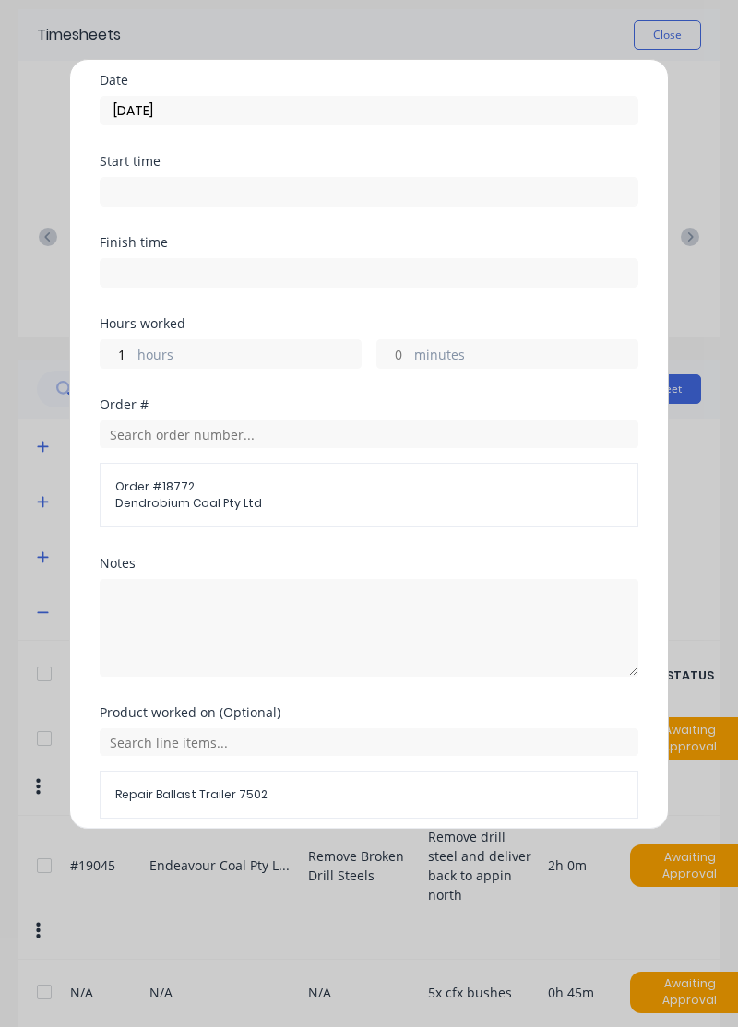
scroll to position [68, 0]
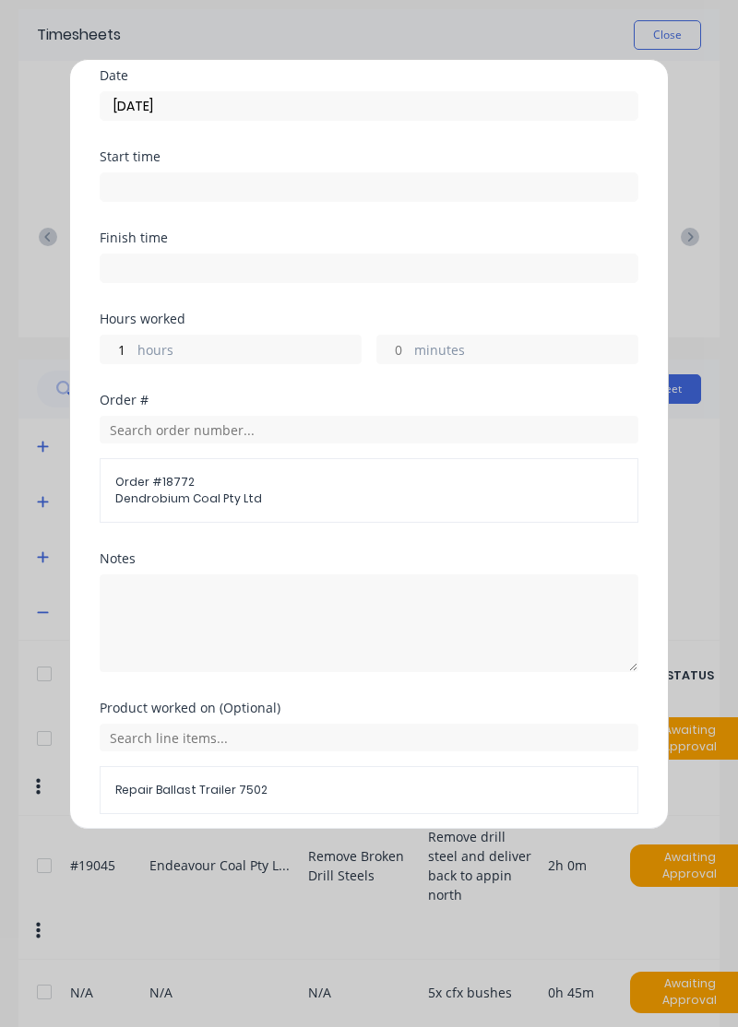
click at [365, 848] on button "Add manual time entry" at bounding box center [325, 859] width 156 height 30
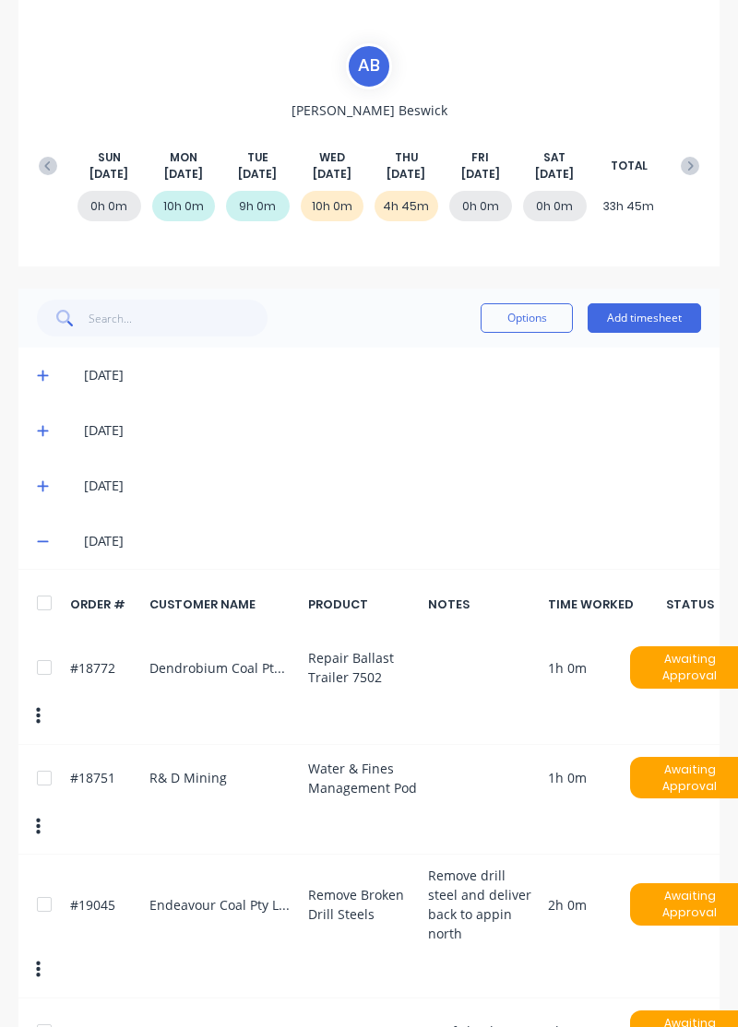
scroll to position [173, 0]
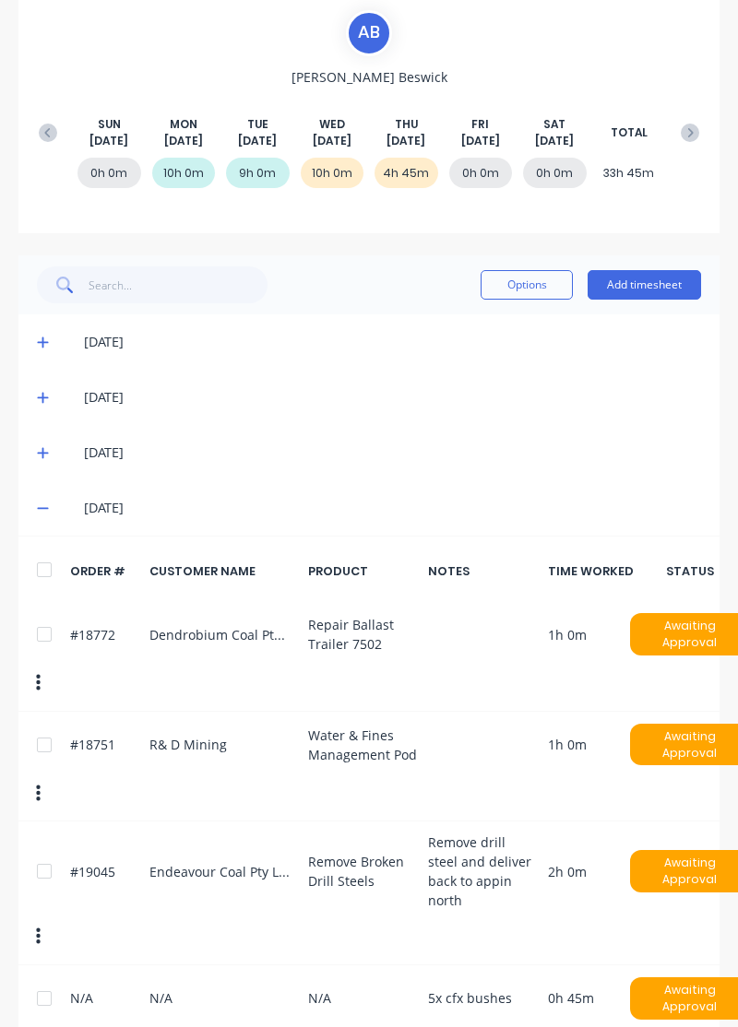
click at [669, 279] on button "Add timesheet" at bounding box center [643, 285] width 113 height 30
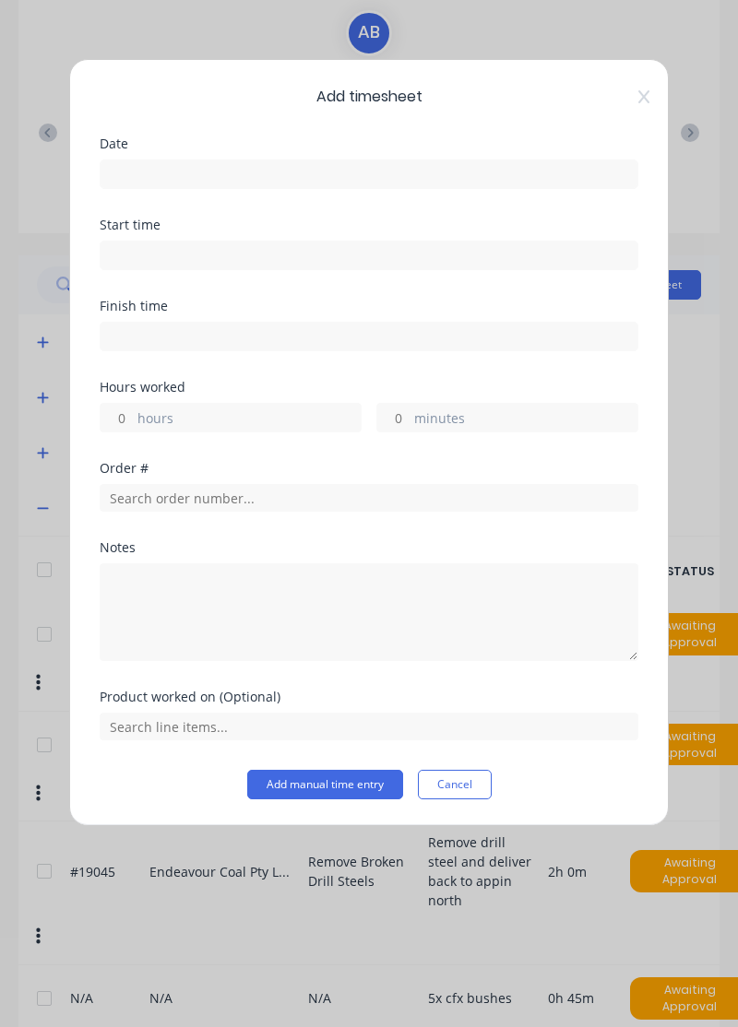
click at [484, 168] on input at bounding box center [369, 174] width 537 height 28
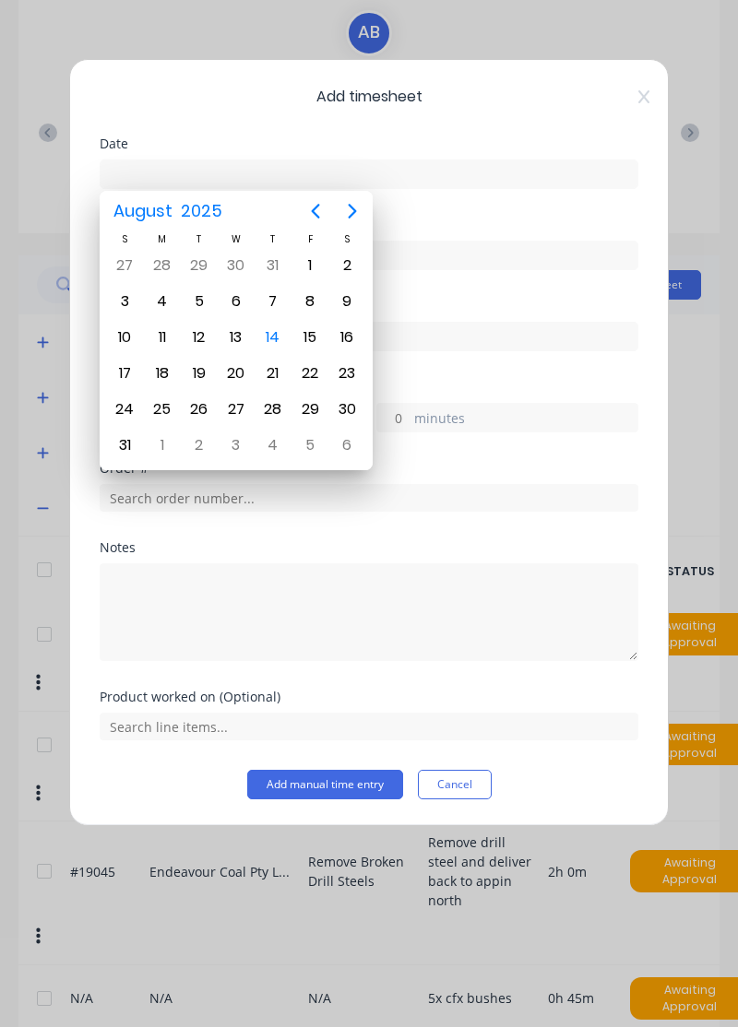
click at [275, 330] on div "14" at bounding box center [273, 338] width 28 height 28
type input "14/08/2025"
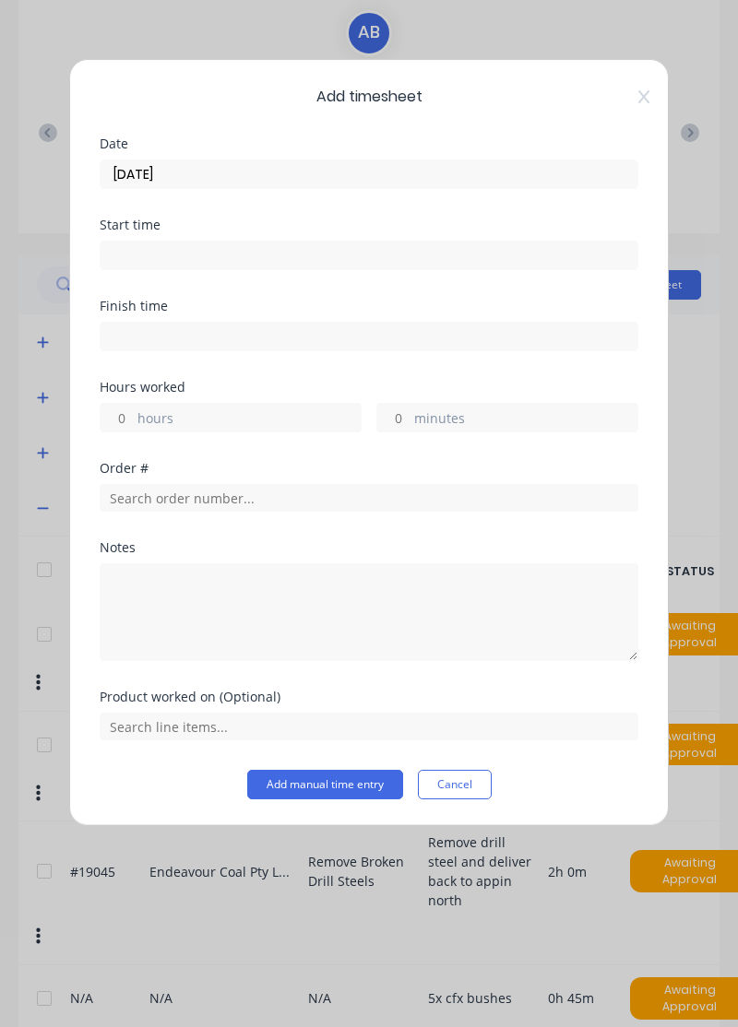
click at [231, 413] on label "hours" at bounding box center [248, 419] width 223 height 23
click at [133, 413] on input "hours" at bounding box center [117, 418] width 32 height 28
type input "0.5"
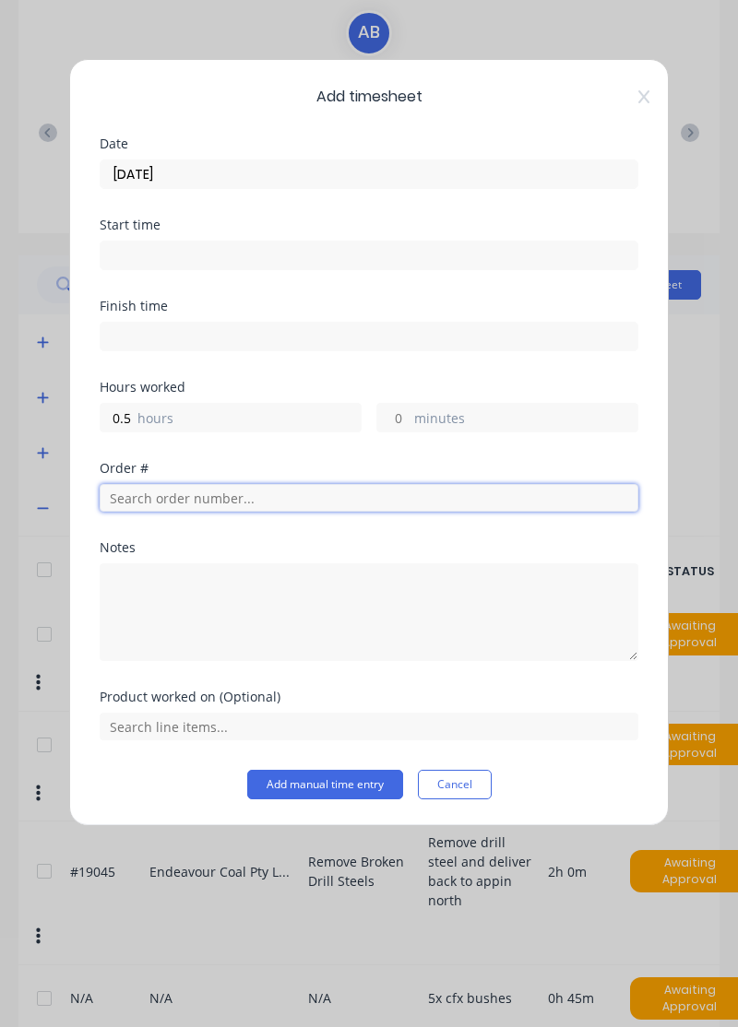
click at [320, 500] on input "text" at bounding box center [369, 498] width 539 height 28
type input "18898"
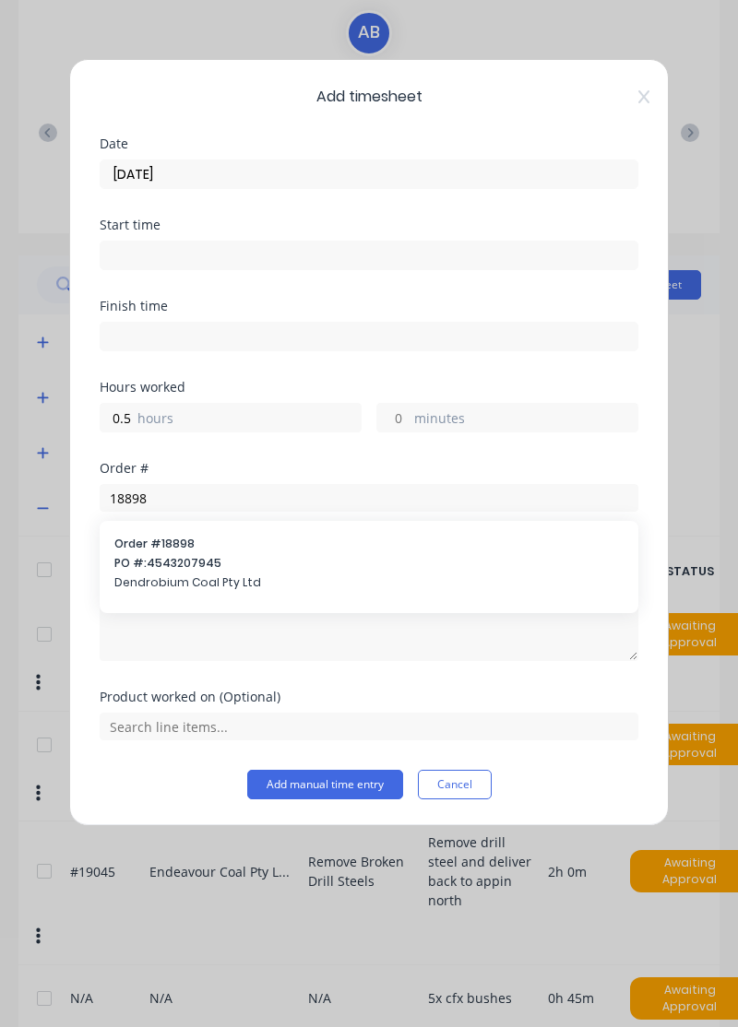
click at [254, 555] on span "PO #: 4543207945" at bounding box center [368, 563] width 509 height 17
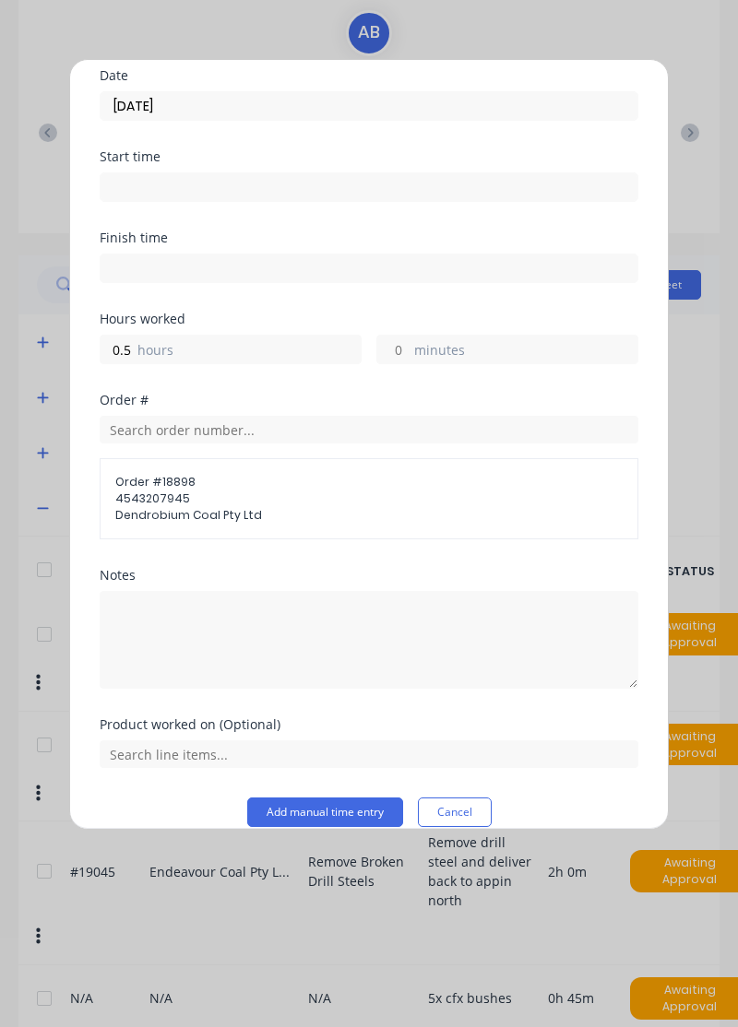
scroll to position [72, 0]
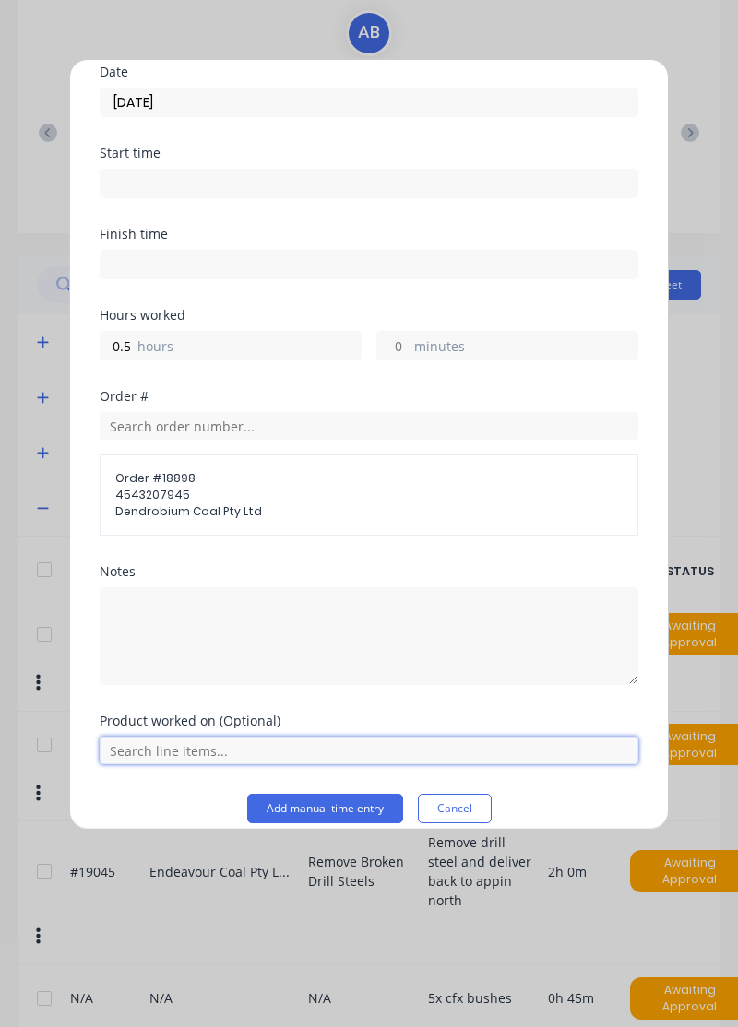
click at [236, 743] on input "text" at bounding box center [369, 751] width 539 height 28
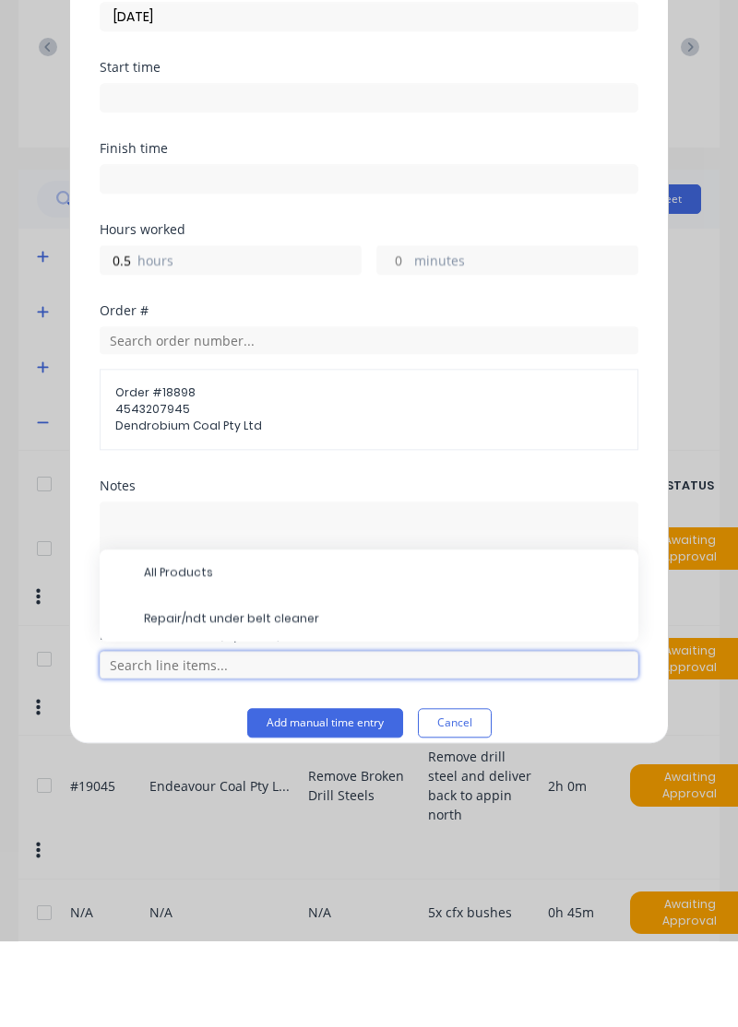
scroll to position [240, 0]
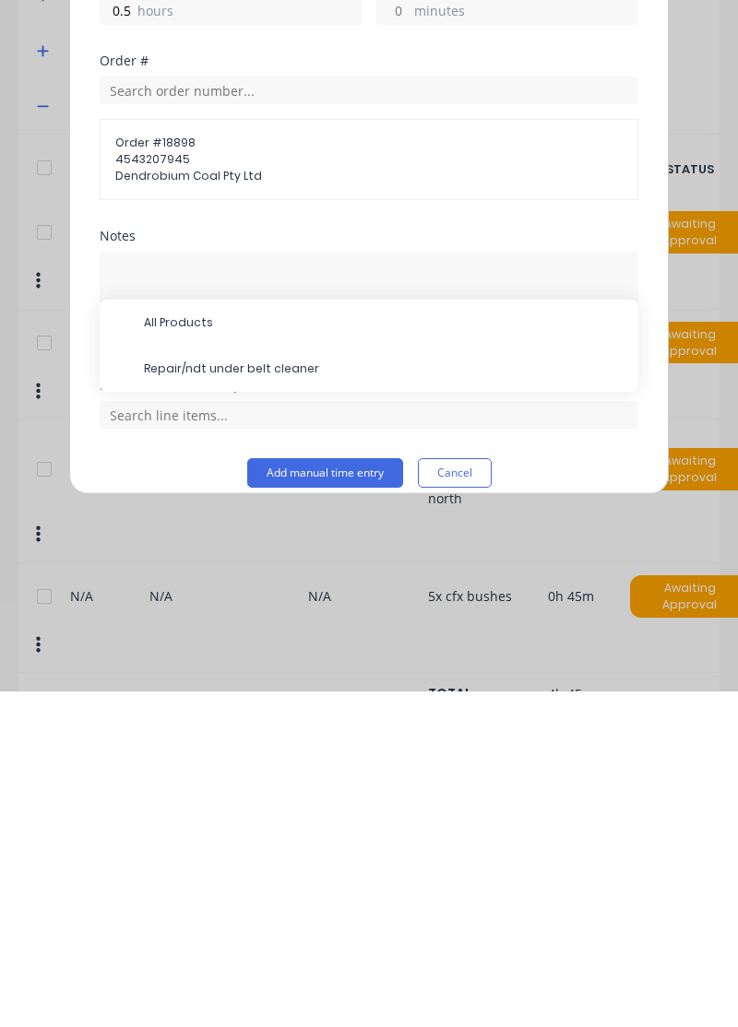
click at [292, 707] on span "Repair/ndt under belt cleaner" at bounding box center [383, 704] width 479 height 17
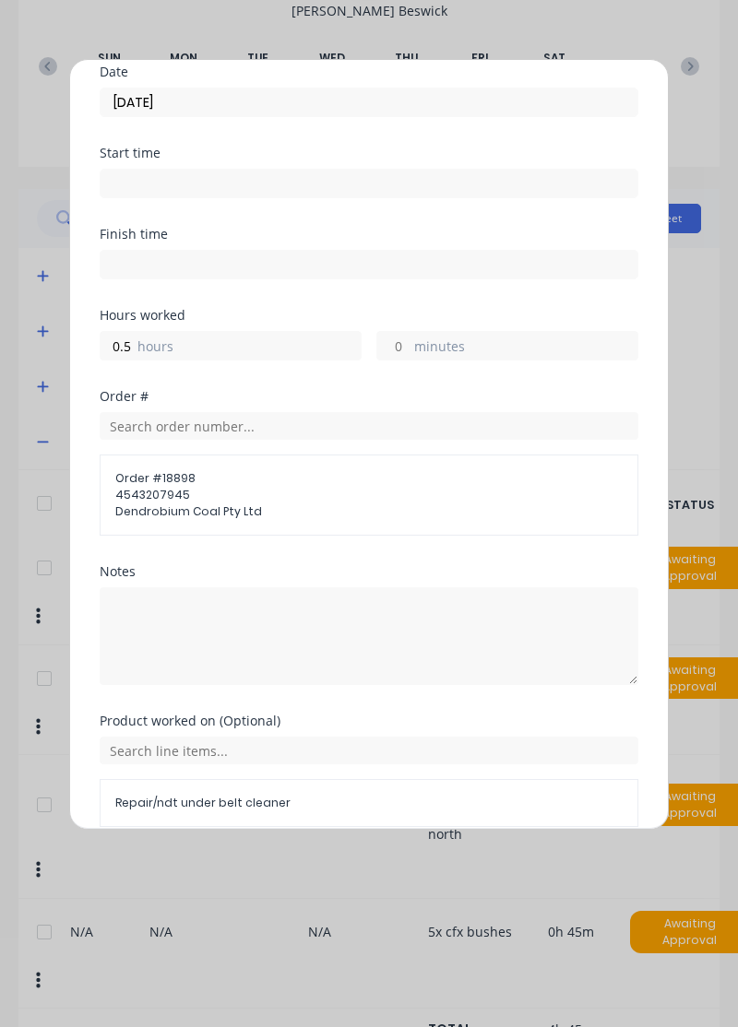
scroll to position [150, 0]
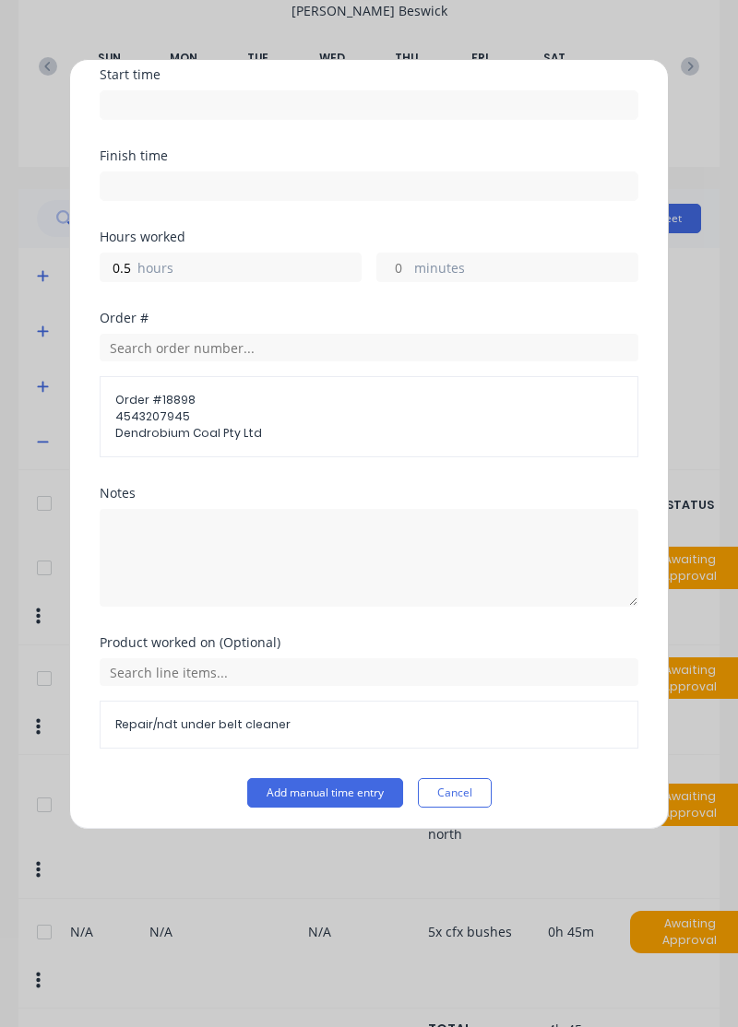
click at [342, 789] on button "Add manual time entry" at bounding box center [325, 793] width 156 height 30
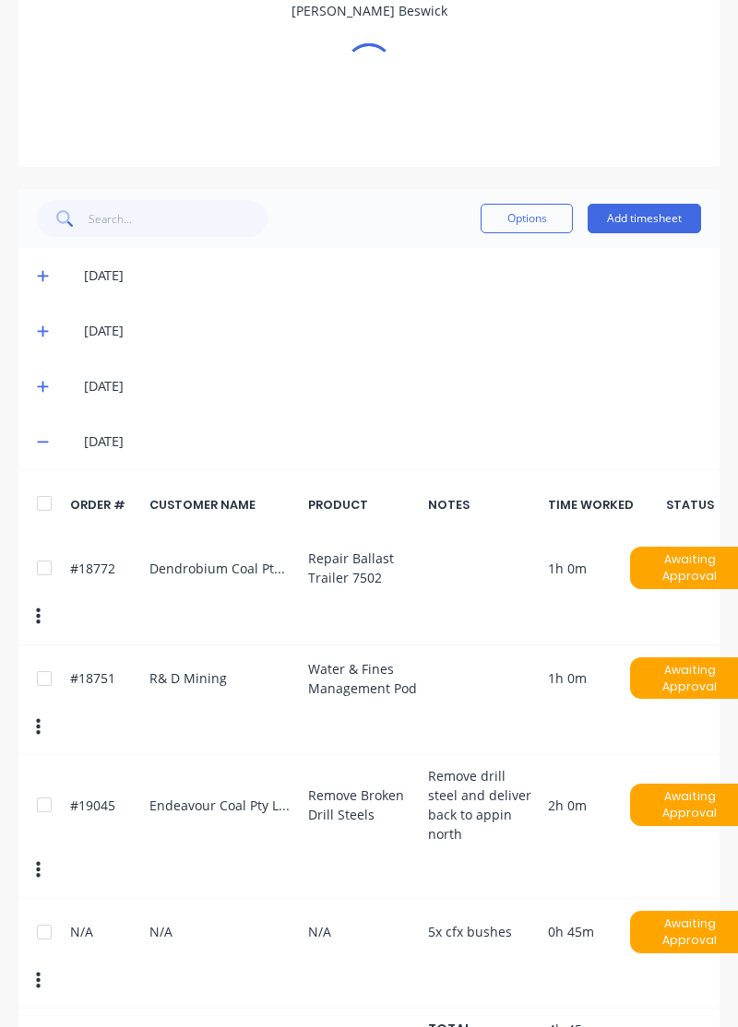
scroll to position [240, 0]
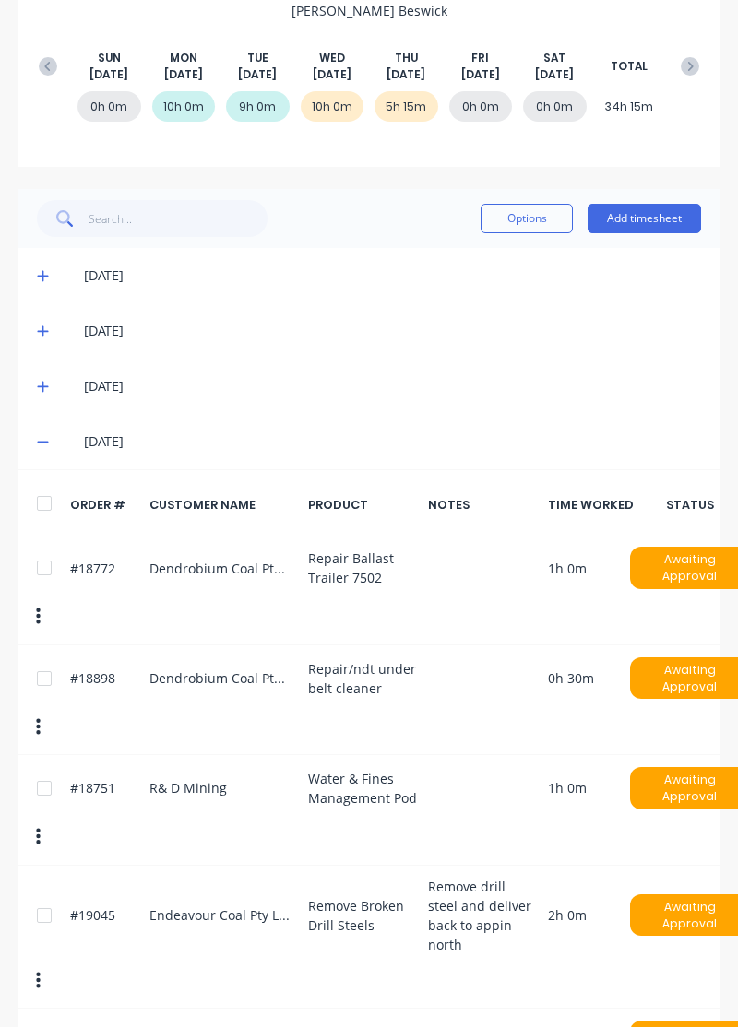
click at [652, 210] on button "Add timesheet" at bounding box center [643, 219] width 113 height 30
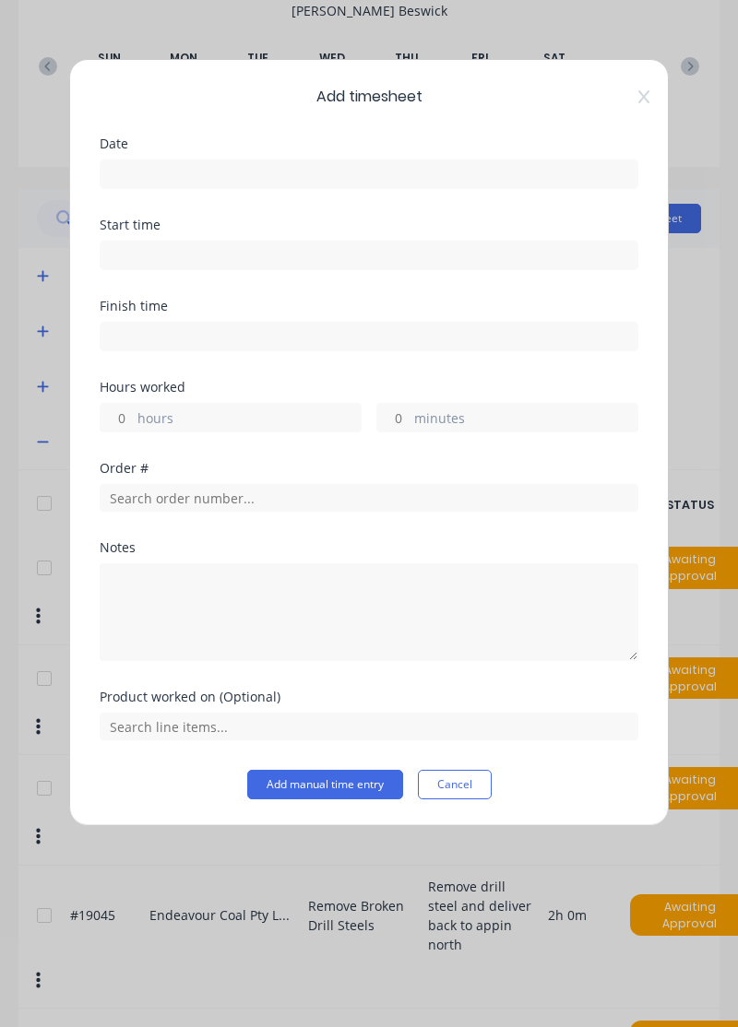
click at [253, 411] on label "hours" at bounding box center [248, 419] width 223 height 23
click at [133, 411] on input "hours" at bounding box center [117, 418] width 32 height 28
type input "4"
click at [496, 411] on label "minutes" at bounding box center [525, 419] width 223 height 23
click at [409, 411] on input "minutes" at bounding box center [393, 418] width 32 height 28
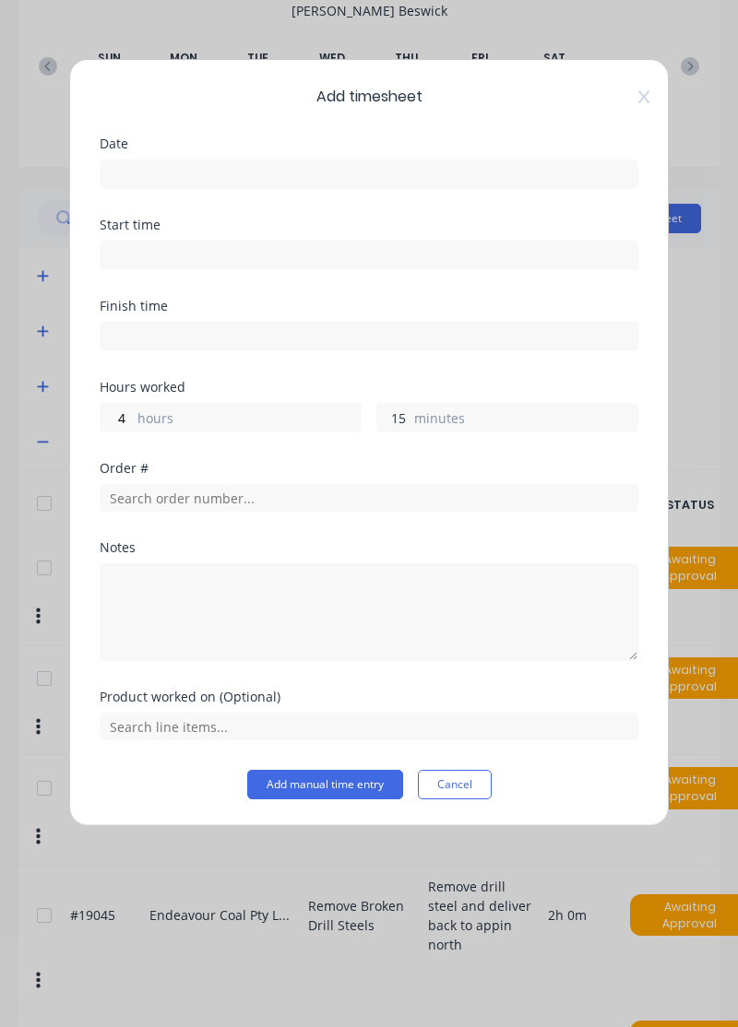
type input "15"
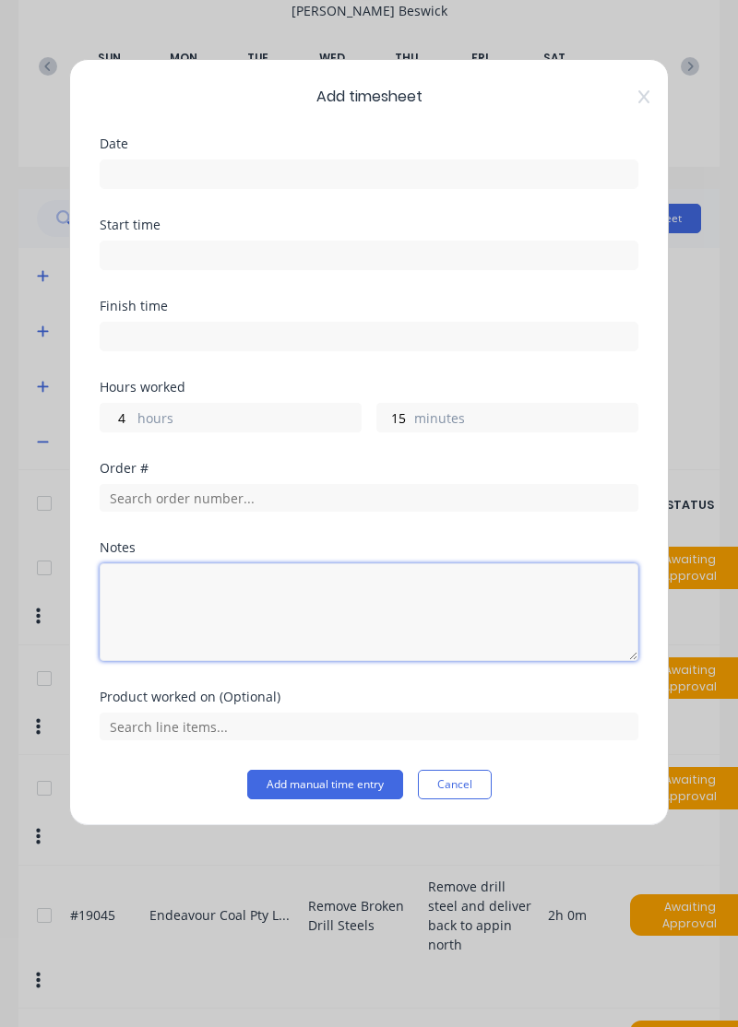
click at [297, 610] on textarea at bounding box center [369, 612] width 539 height 98
click at [242, 582] on textarea "Assist employees, ti,timesheets, put away stock," at bounding box center [369, 612] width 539 height 98
click at [433, 598] on textarea "Assist employees, timesheets, put away stock," at bounding box center [369, 612] width 539 height 98
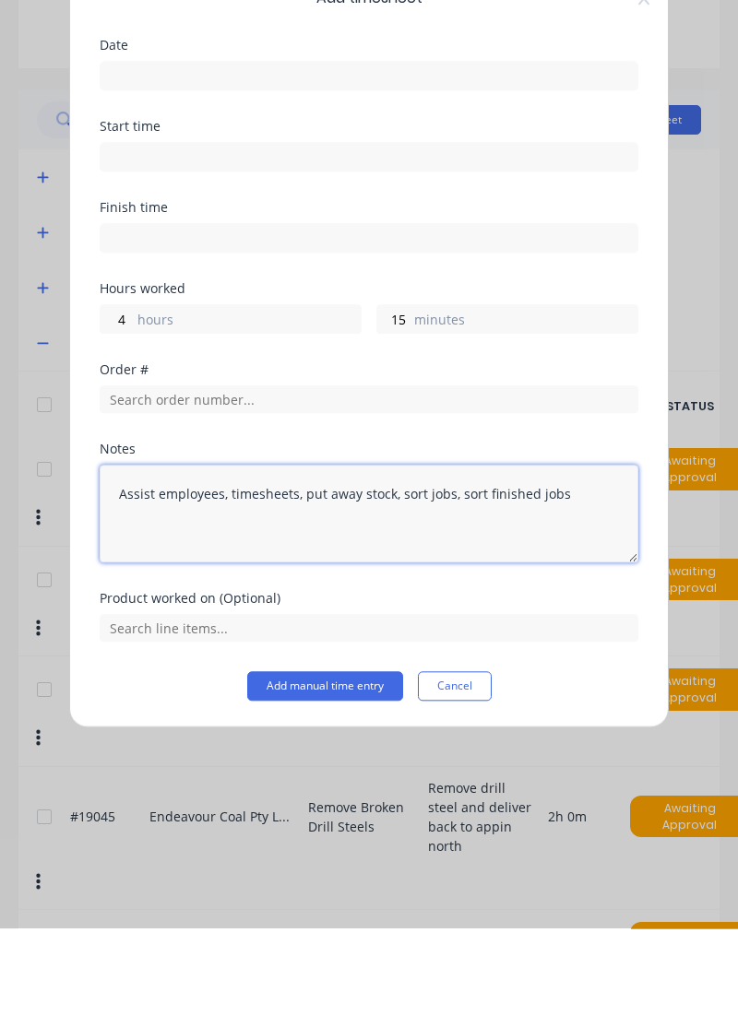
click at [578, 591] on textarea "Assist employees, timesheets, put away stock, sort jobs, sort finished jobs" at bounding box center [369, 612] width 539 height 98
type textarea "Assist employees, timesheets, put away stock, sort jobs, sort finished jobs"
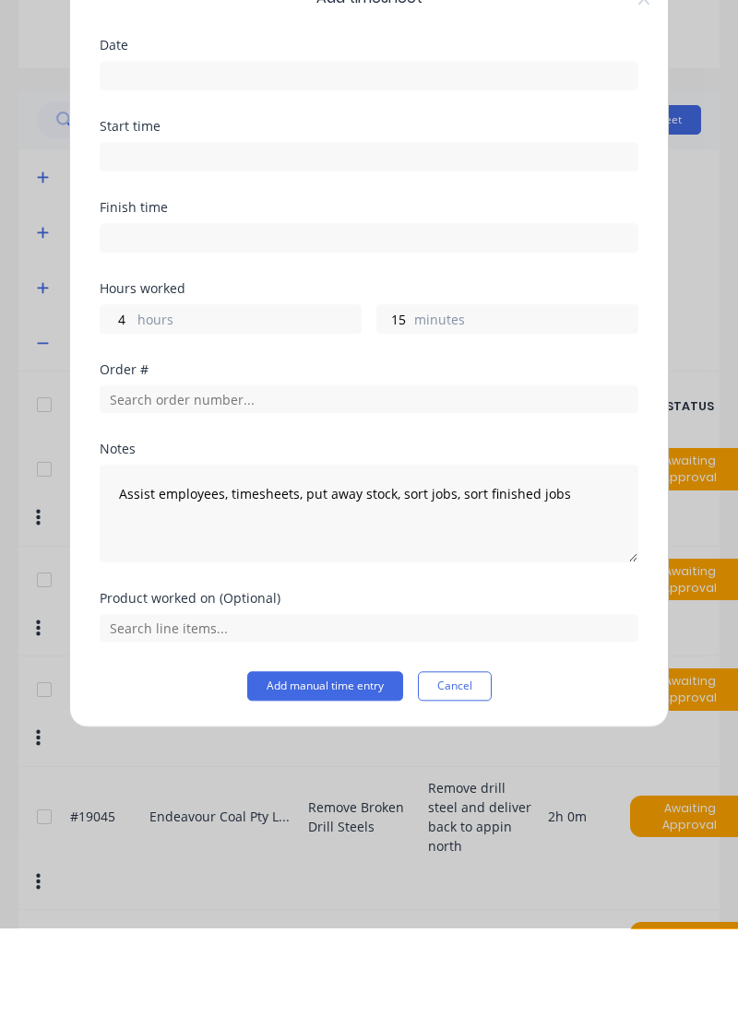
click at [349, 775] on button "Add manual time entry" at bounding box center [325, 785] width 156 height 30
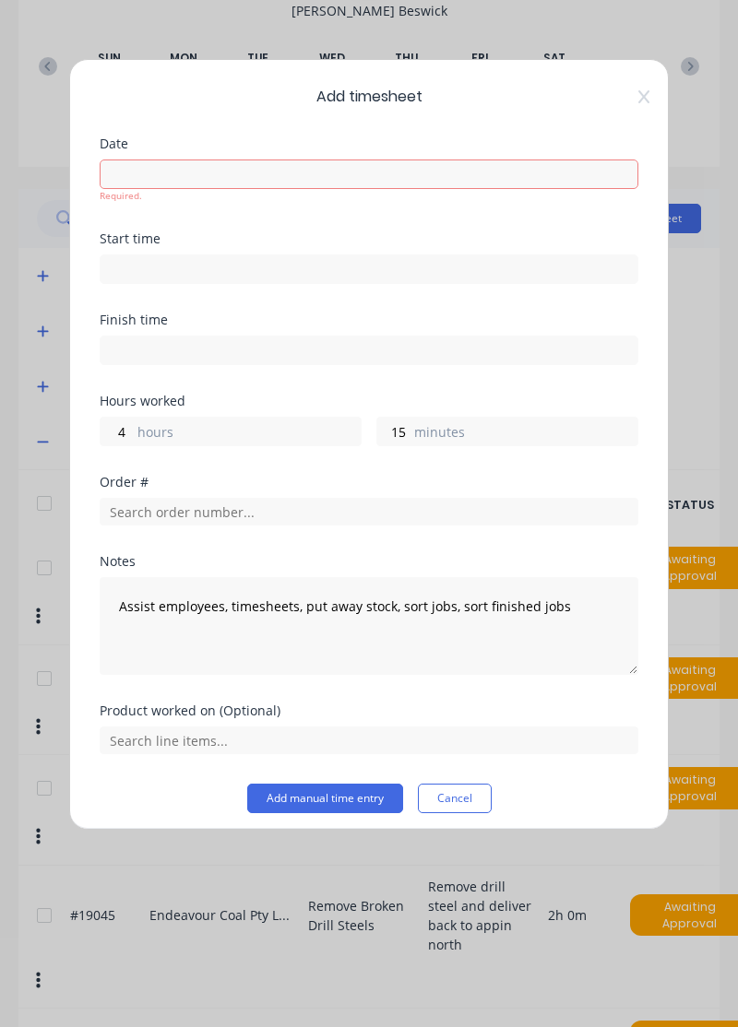
click at [491, 160] on label at bounding box center [369, 175] width 539 height 30
click at [491, 160] on input at bounding box center [369, 174] width 537 height 28
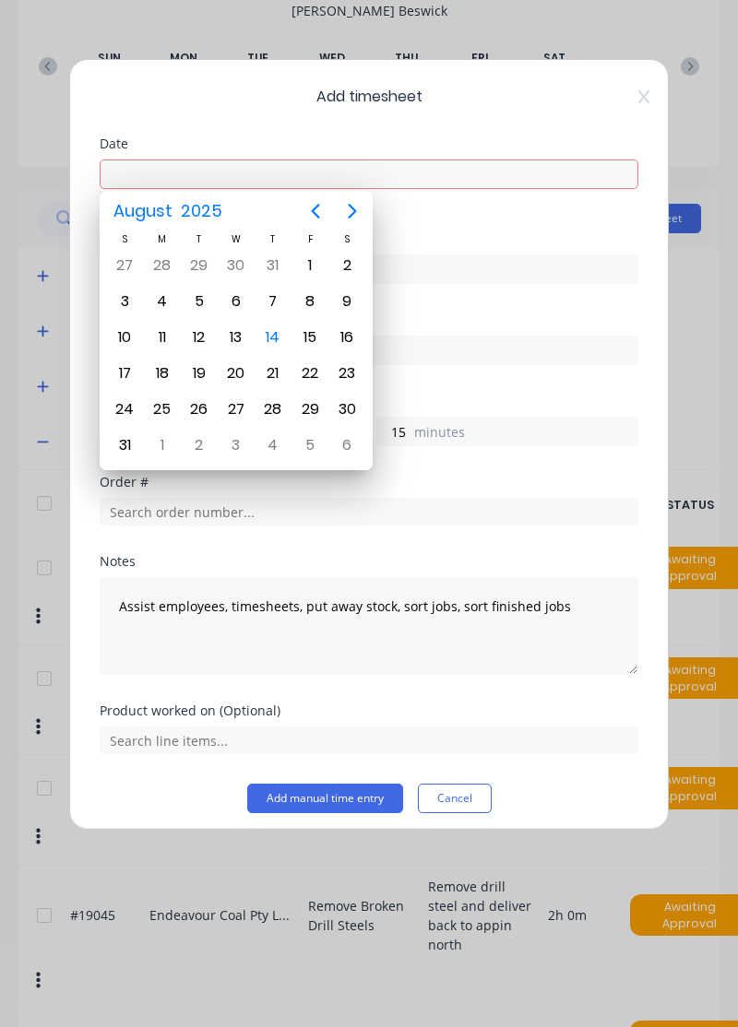
click at [264, 341] on div "14" at bounding box center [273, 338] width 28 height 28
type input "14/08/2025"
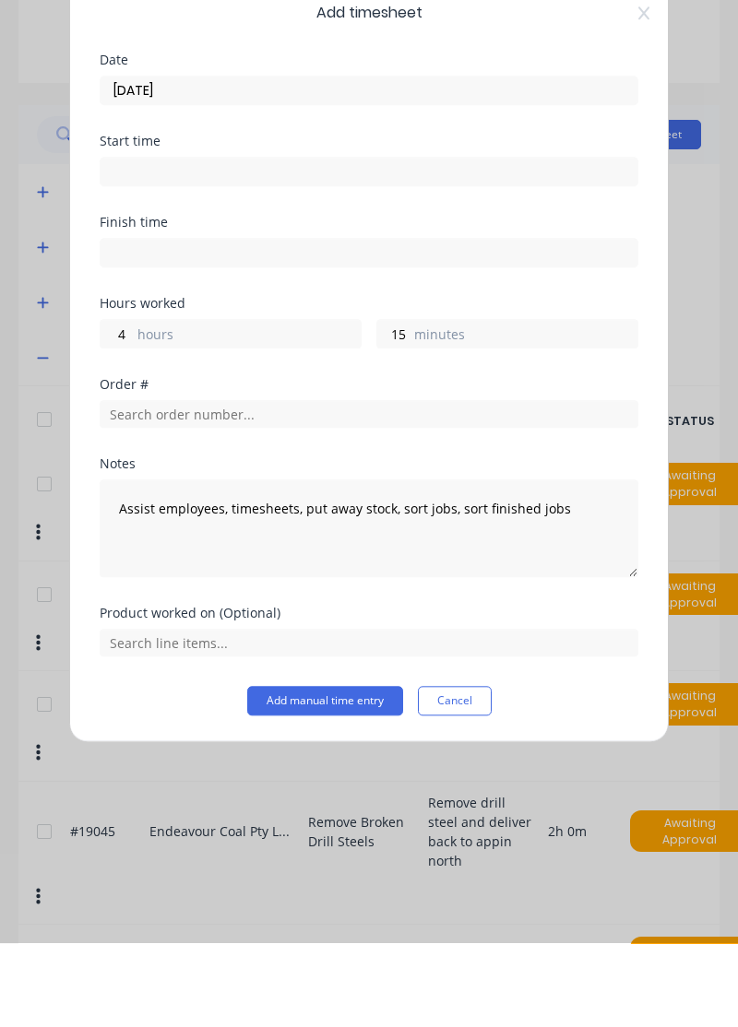
click at [348, 777] on button "Add manual time entry" at bounding box center [325, 785] width 156 height 30
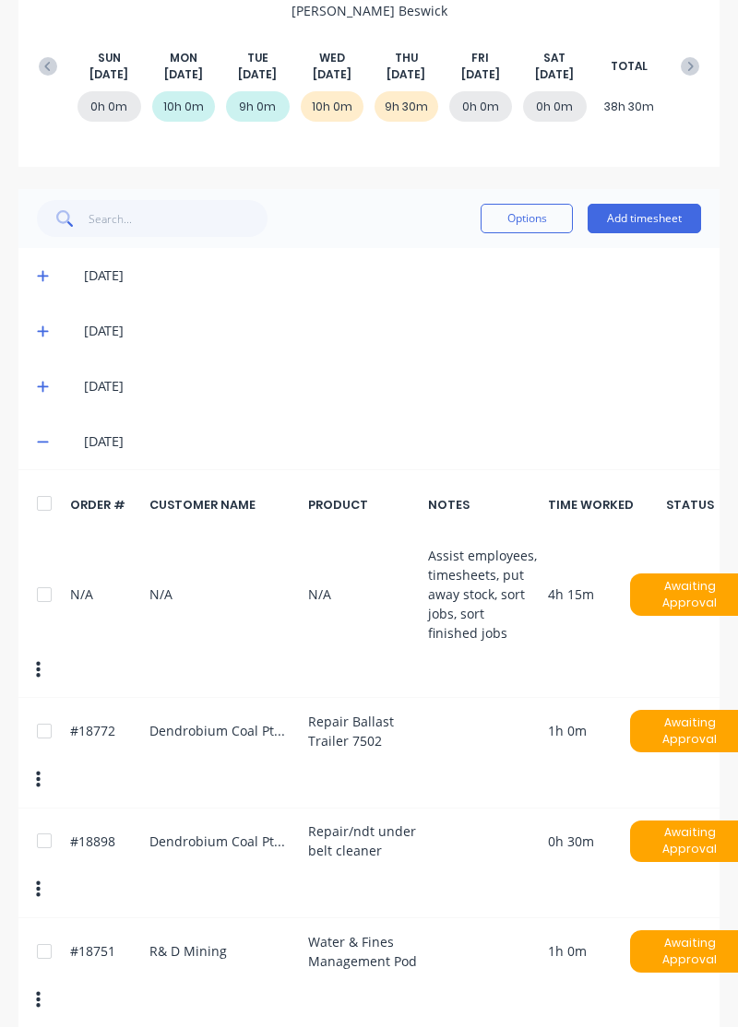
click at [647, 219] on button "Add timesheet" at bounding box center [643, 219] width 113 height 30
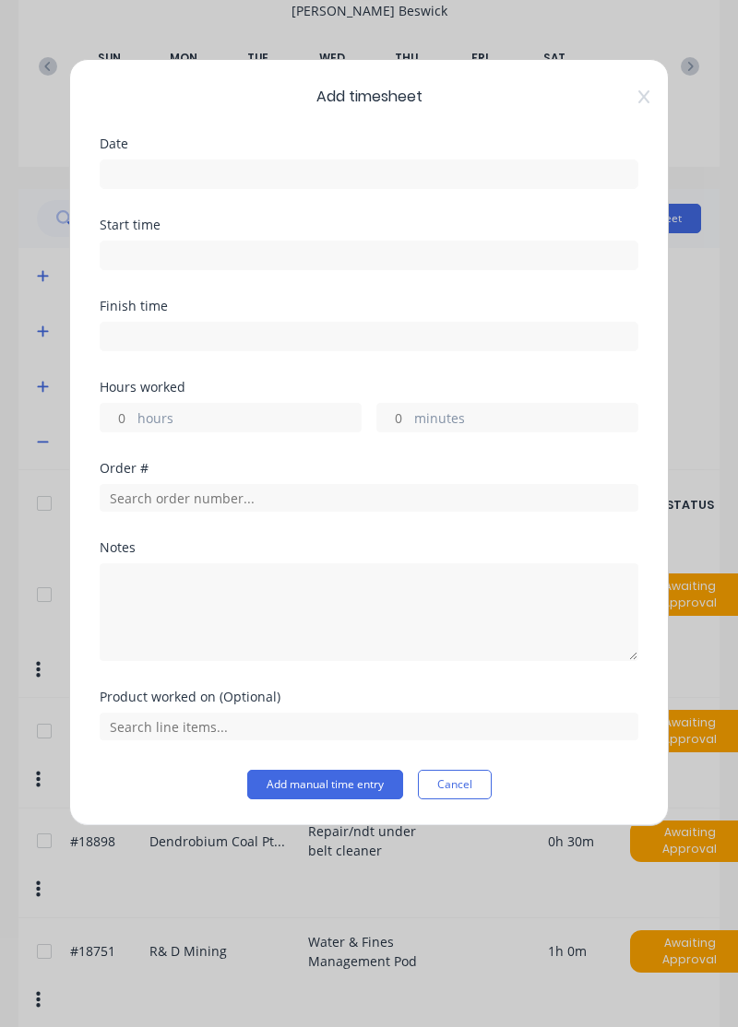
click at [456, 166] on input at bounding box center [369, 174] width 537 height 28
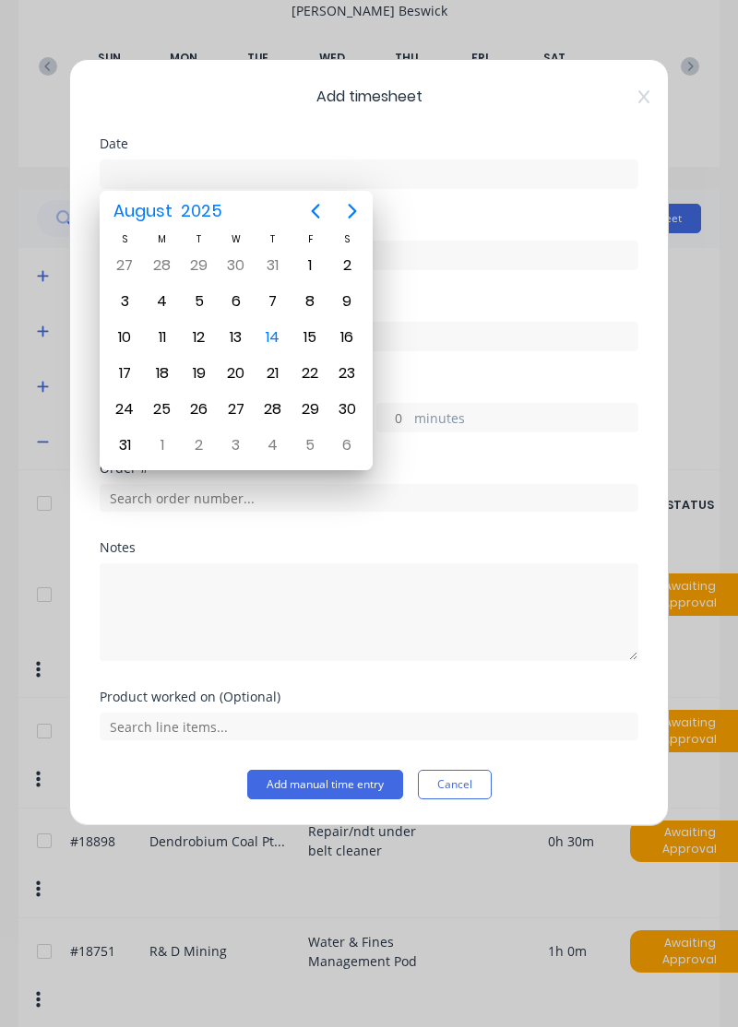
click at [276, 326] on div "14" at bounding box center [273, 338] width 28 height 28
type input "14/08/2025"
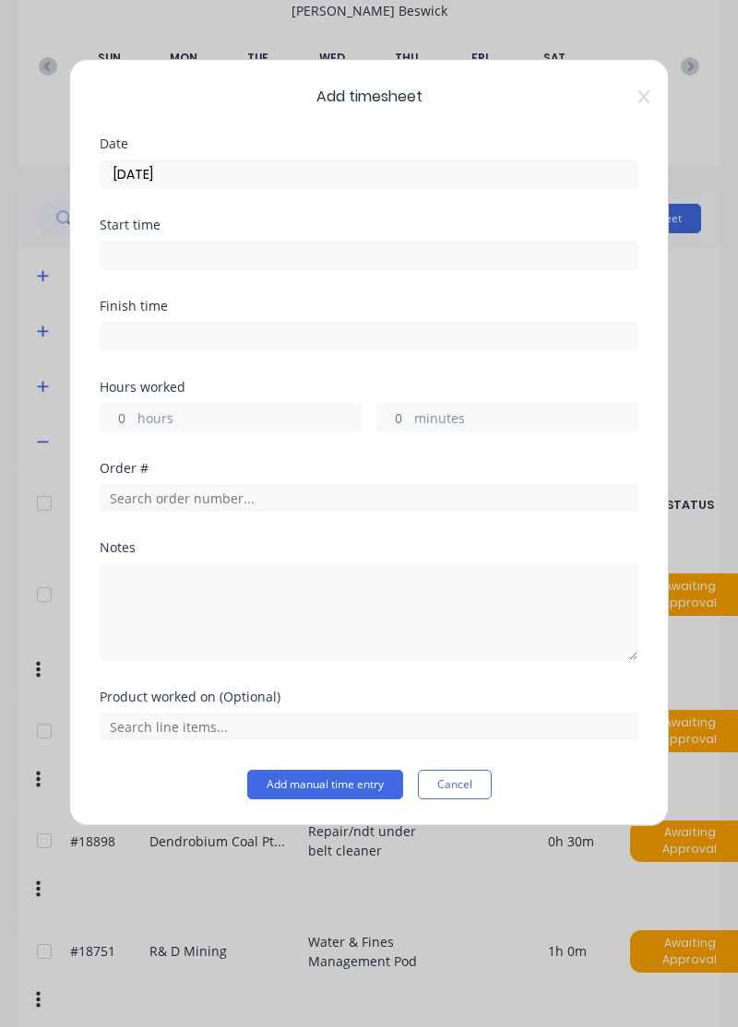
click at [243, 409] on label "hours" at bounding box center [248, 419] width 223 height 23
click at [133, 409] on input "hours" at bounding box center [117, 418] width 32 height 28
type input "1"
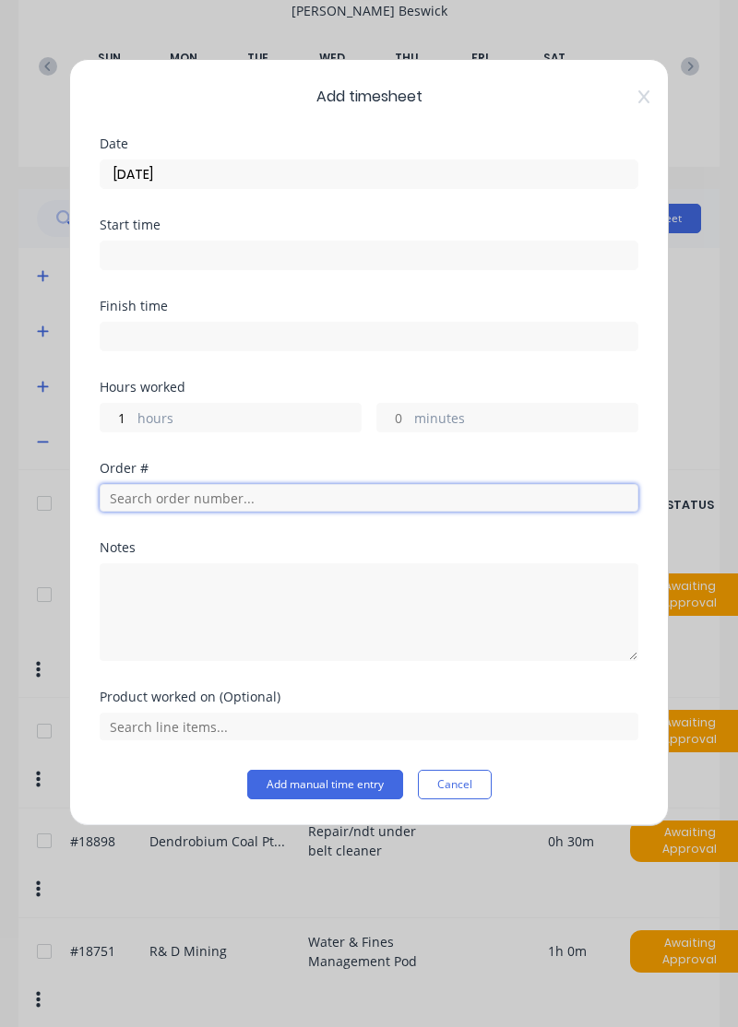
click at [301, 489] on input "text" at bounding box center [369, 498] width 539 height 28
type input "19038"
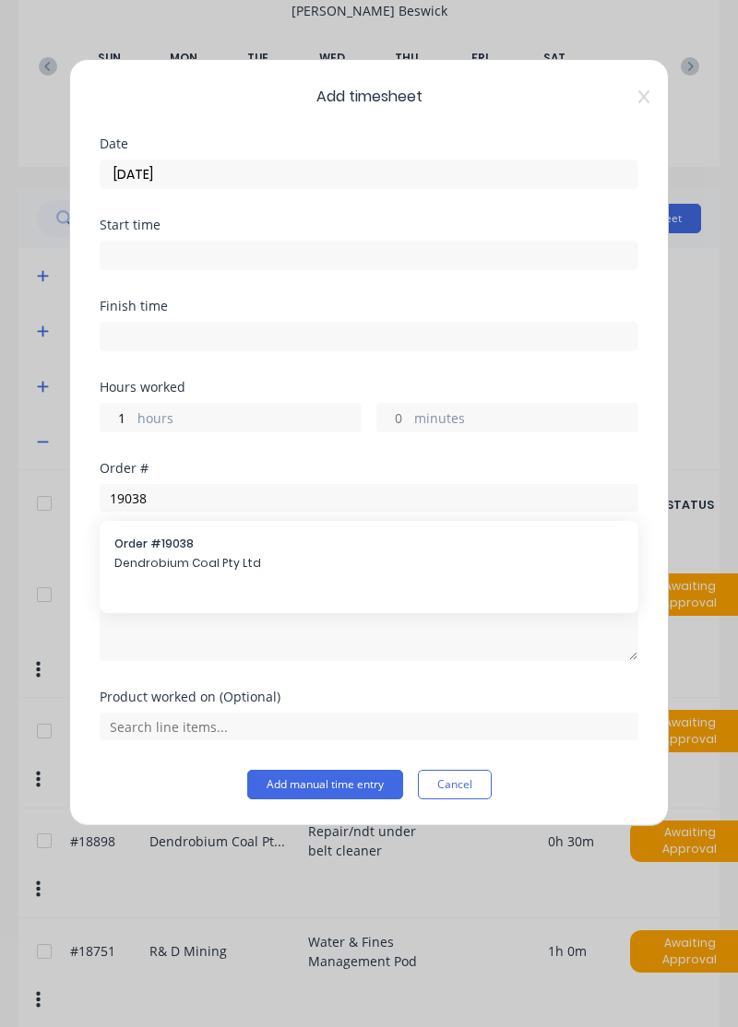
click at [288, 559] on span "Dendrobium Coal Pty Ltd" at bounding box center [368, 563] width 509 height 17
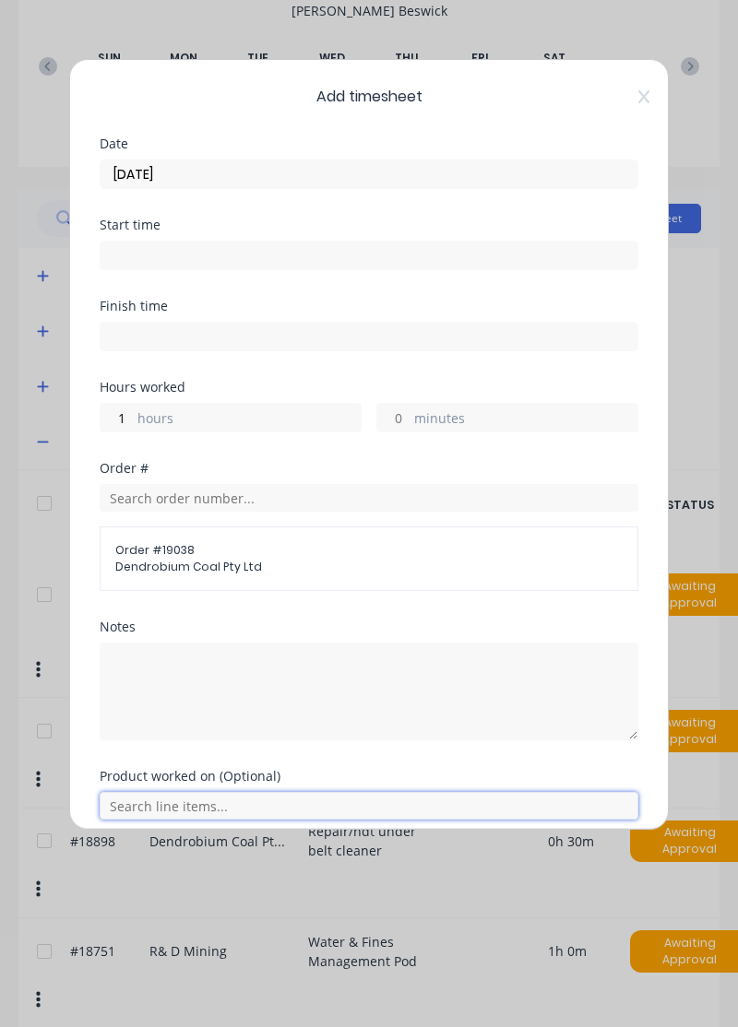
click at [223, 808] on input "text" at bounding box center [369, 806] width 539 height 28
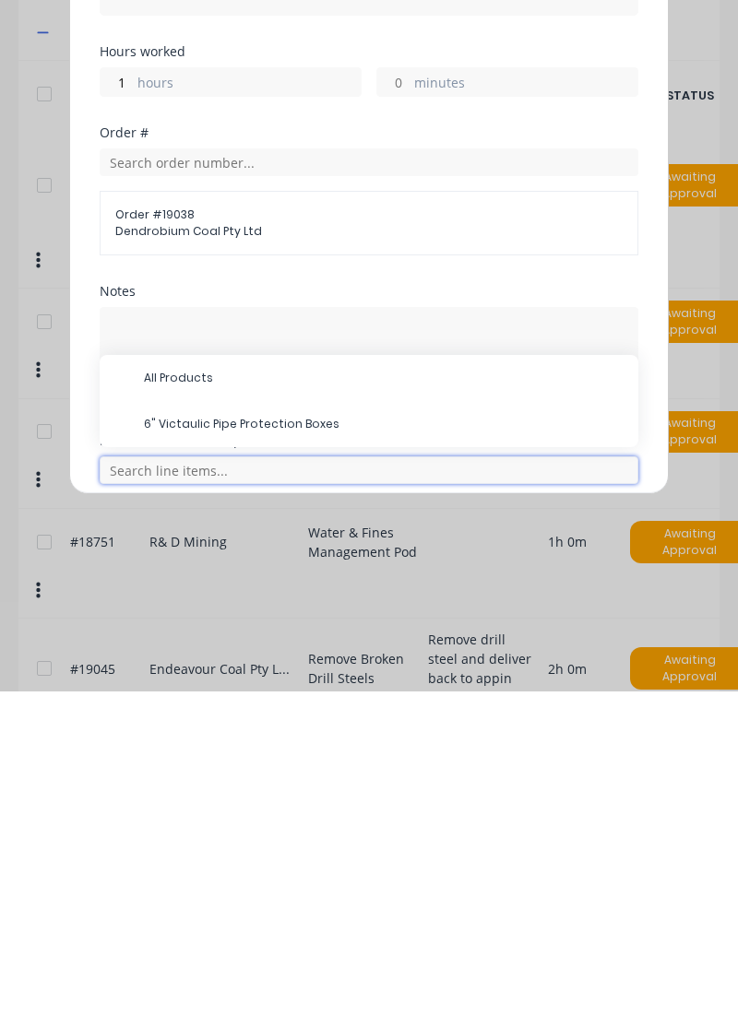
scroll to position [317, 0]
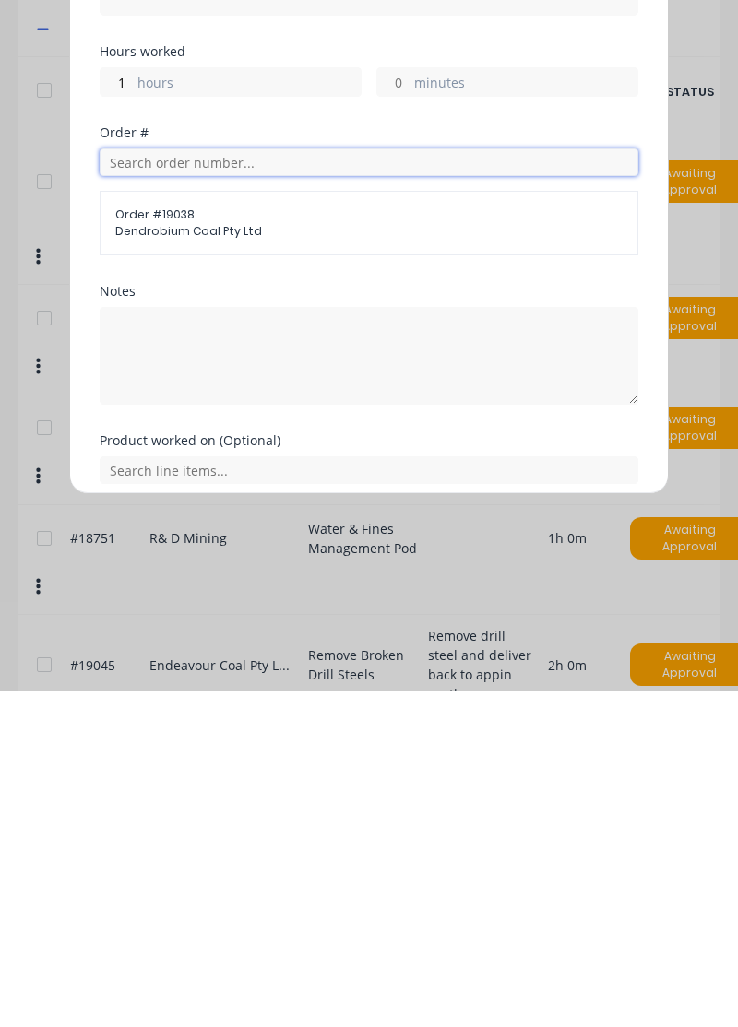
click at [374, 488] on input "text" at bounding box center [369, 498] width 539 height 28
type input "19029"
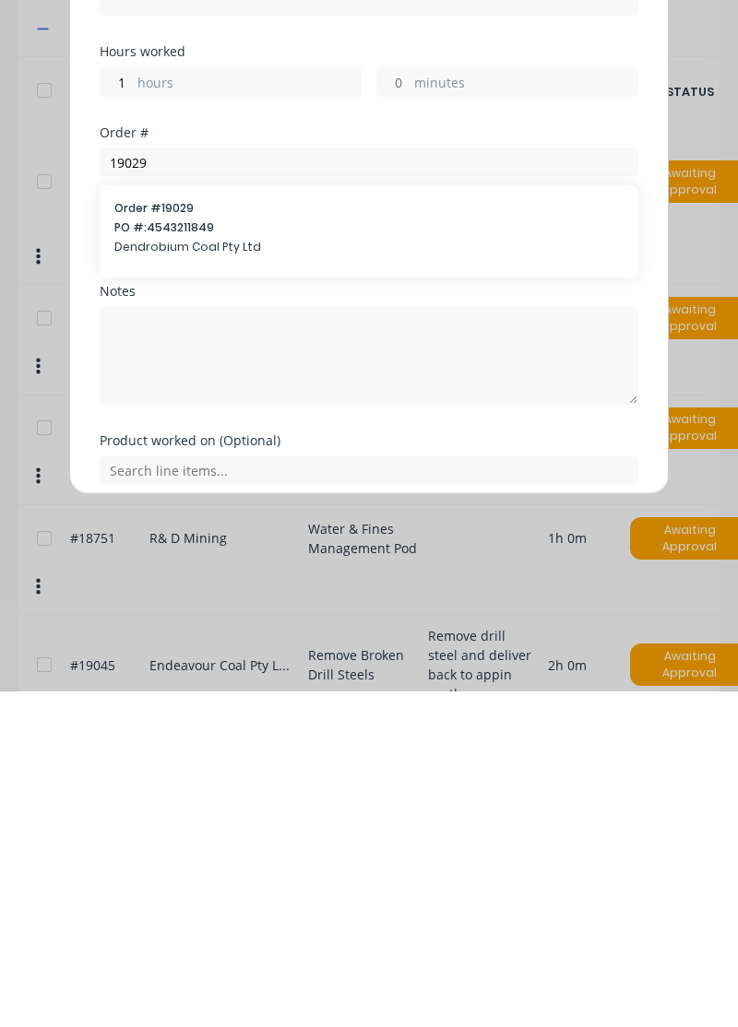
click at [258, 570] on div "Order # 19029 PO #: 4543211849 Dendrobium Coal Pty Ltd" at bounding box center [368, 565] width 509 height 59
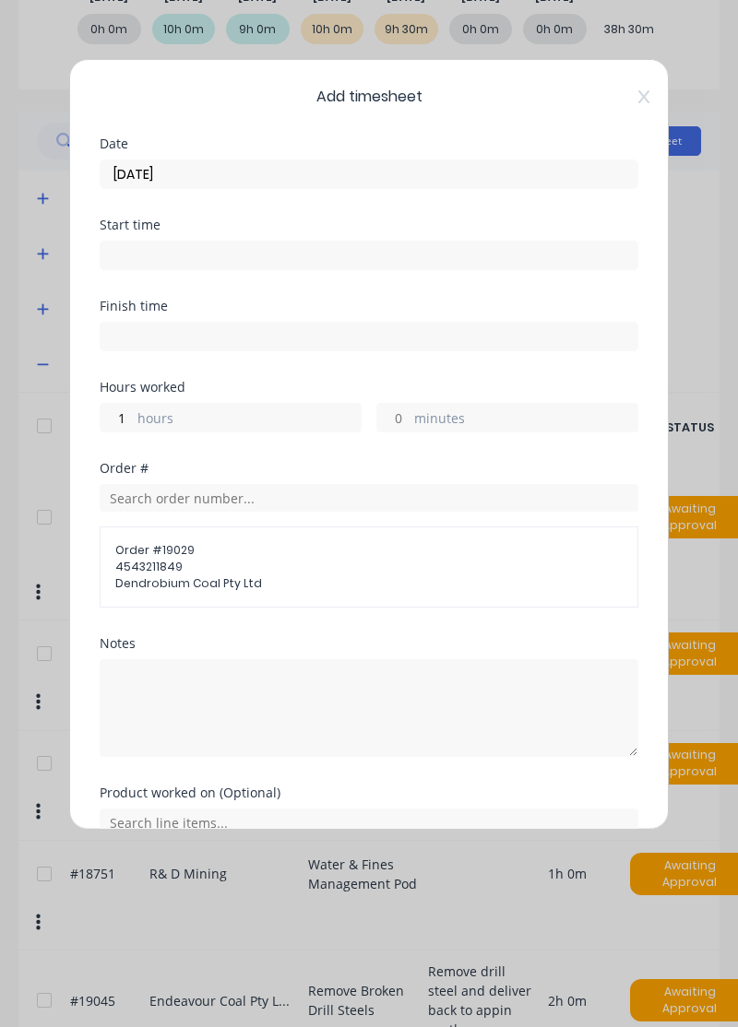
scroll to position [23, 0]
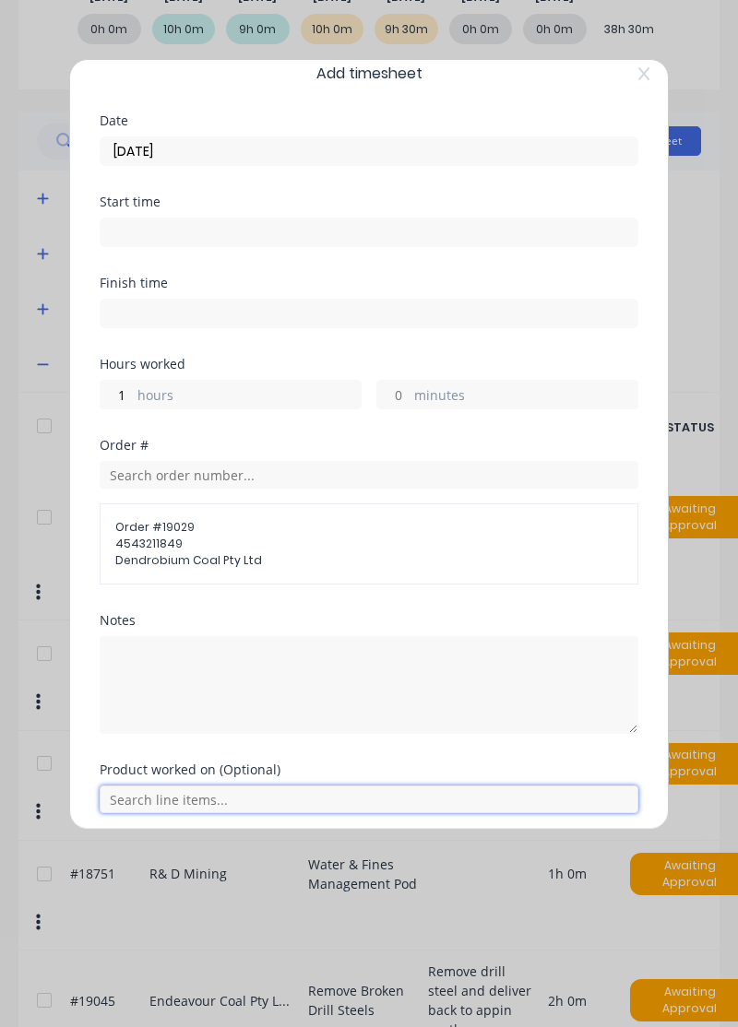
click at [178, 798] on input "text" at bounding box center [369, 800] width 539 height 28
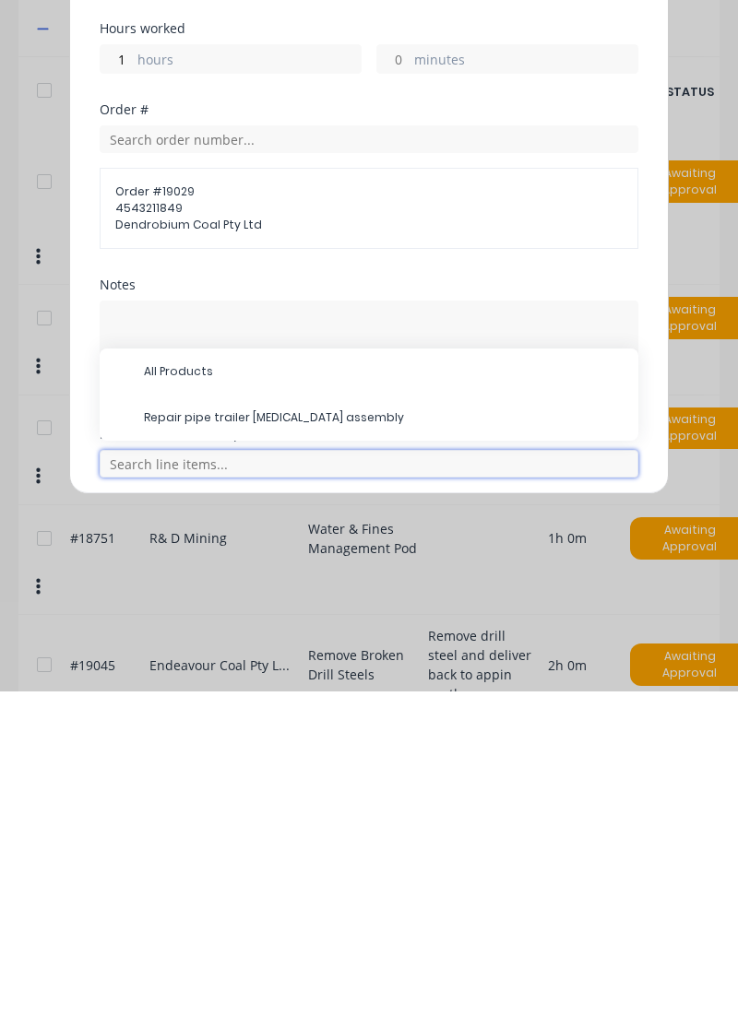
scroll to position [387, 0]
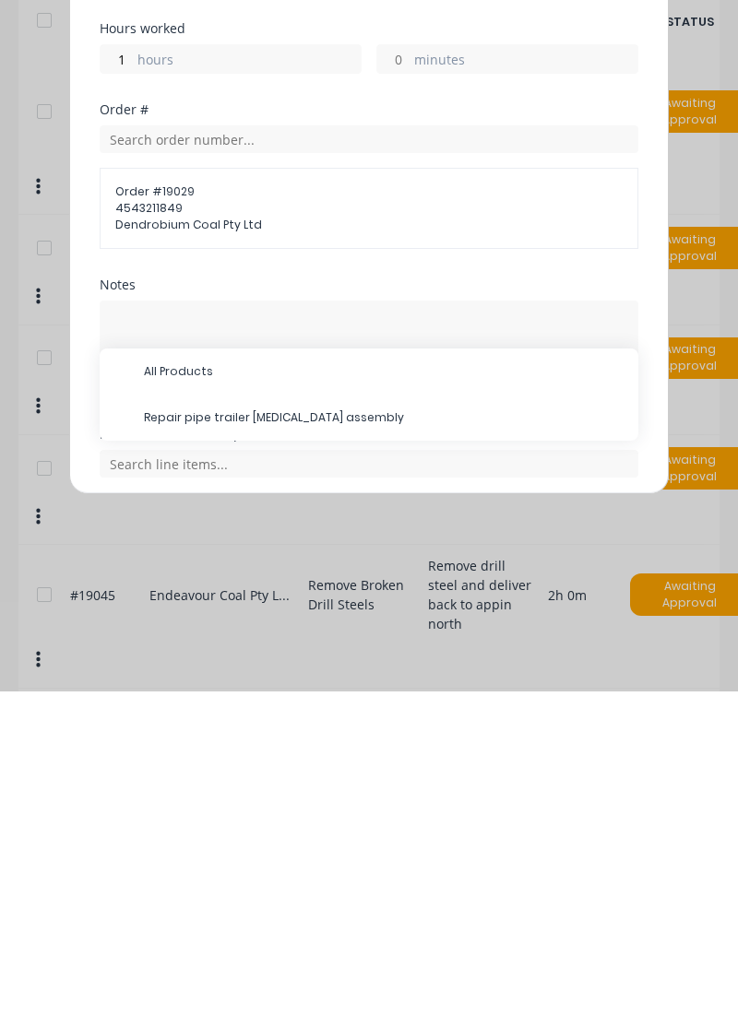
click at [301, 745] on span "Repair pipe trailer knuckle assembly" at bounding box center [383, 753] width 479 height 17
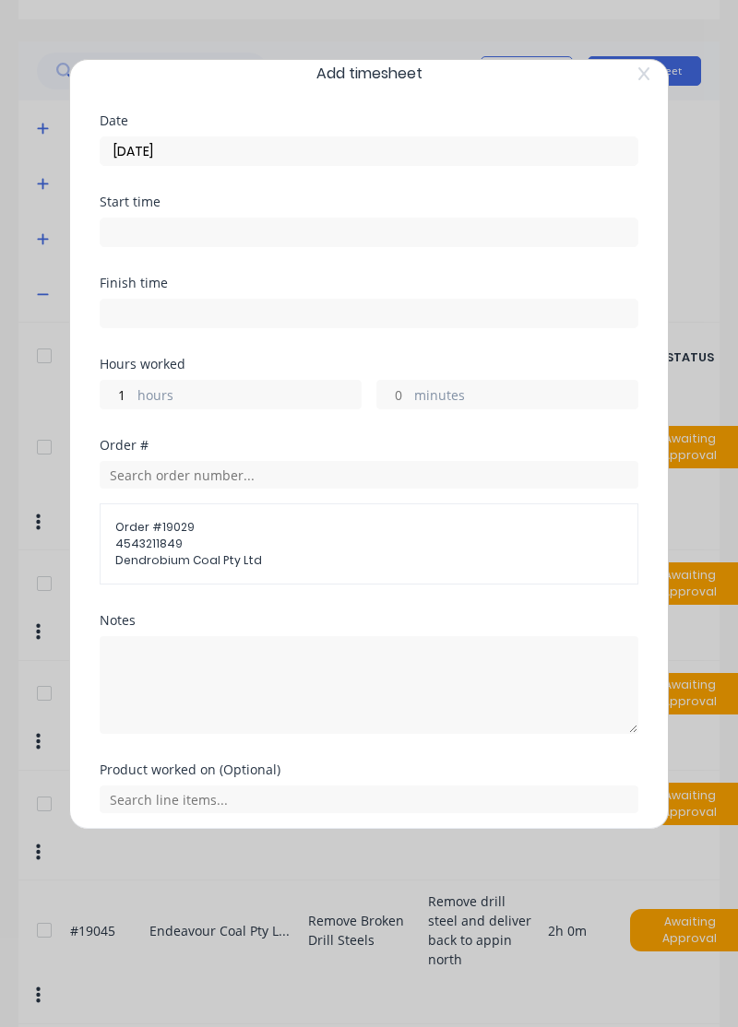
scroll to position [85, 0]
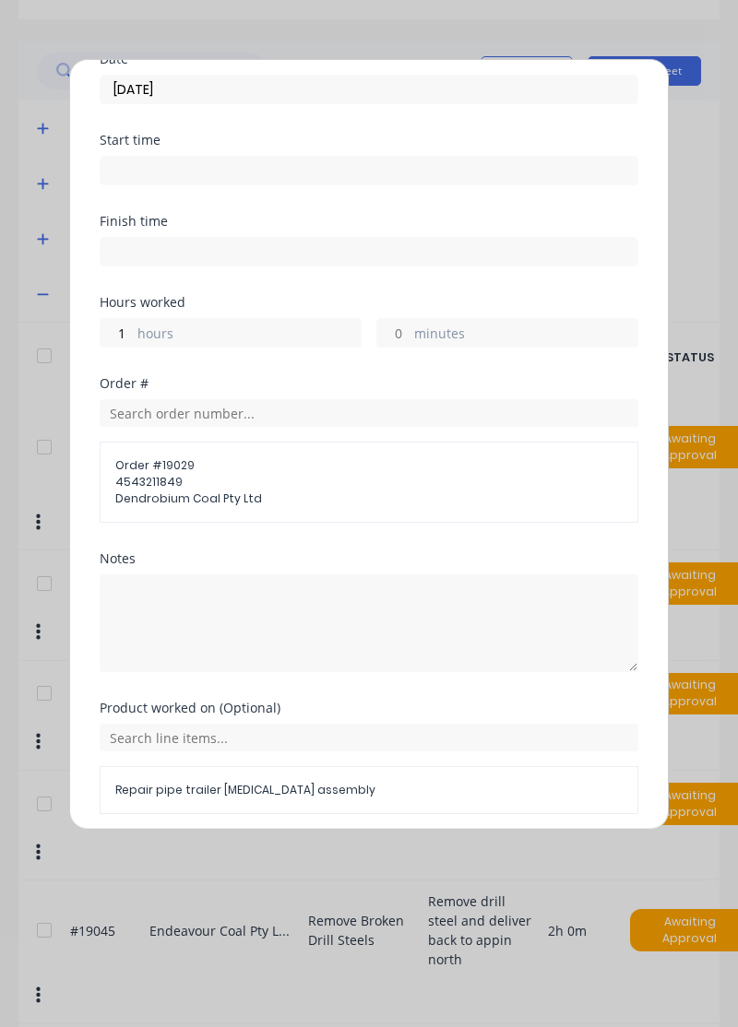
click at [353, 851] on button "Add manual time entry" at bounding box center [325, 859] width 156 height 30
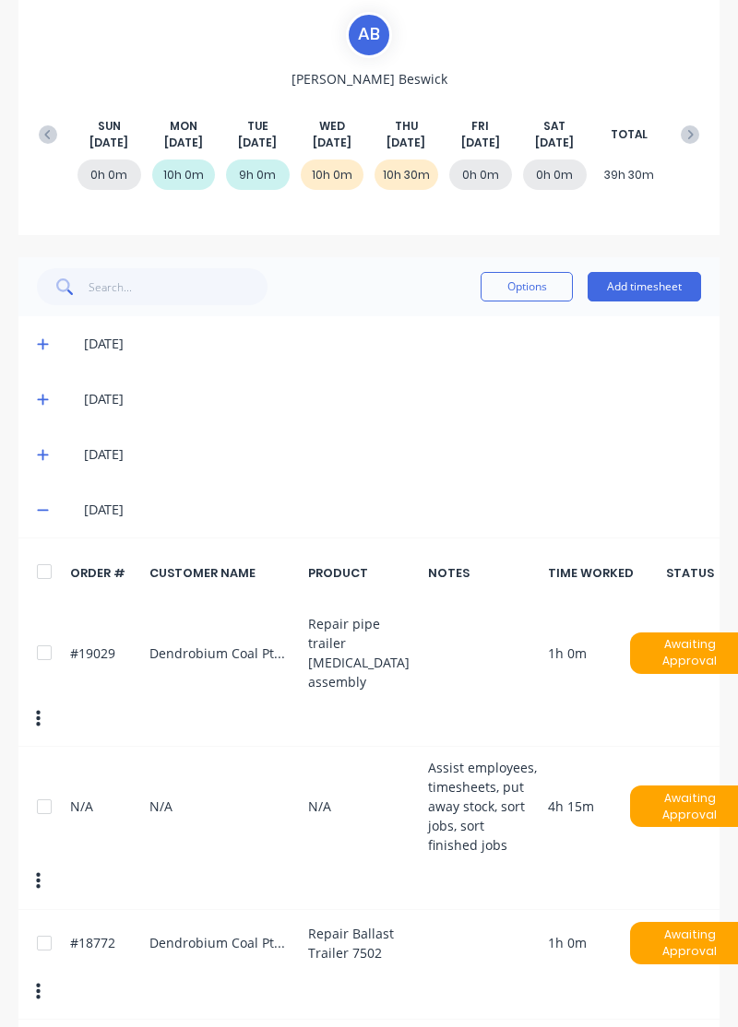
scroll to position [0, 0]
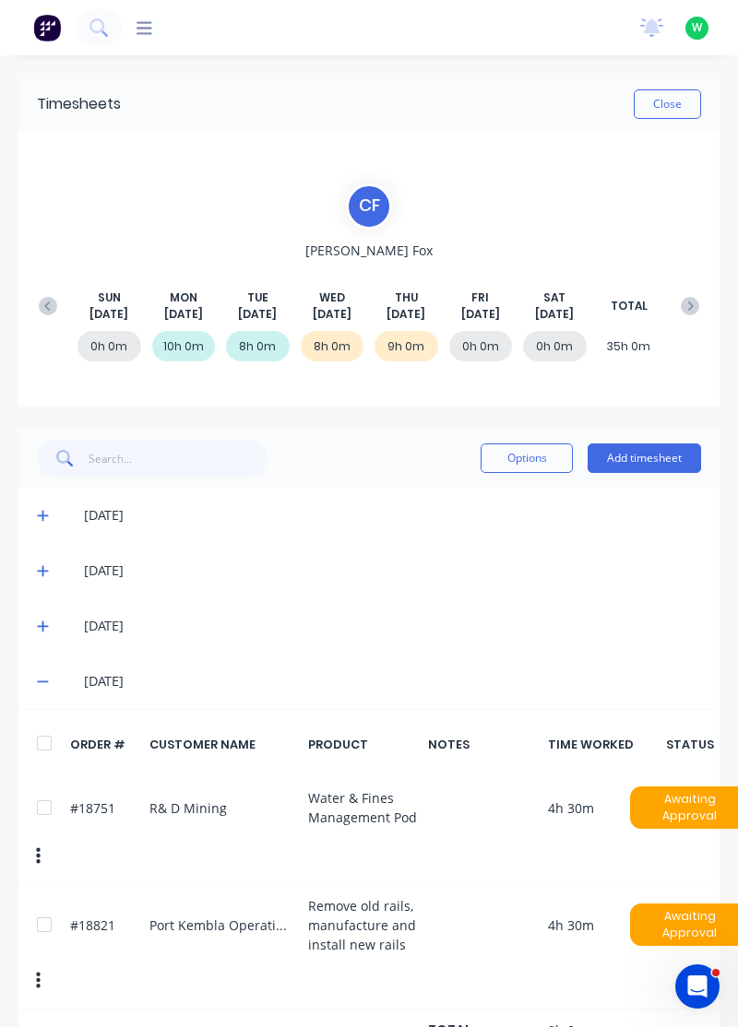
click at [142, 21] on icon at bounding box center [144, 27] width 16 height 13
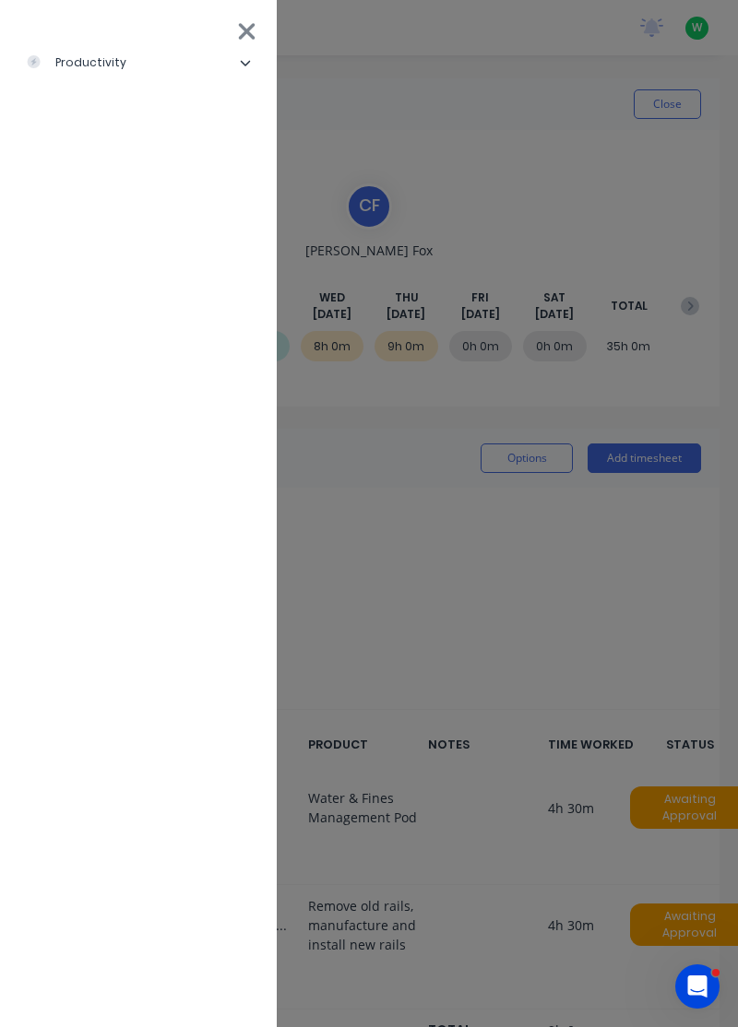
click at [243, 62] on icon at bounding box center [245, 62] width 11 height 11
click at [133, 105] on li "Workflow" at bounding box center [146, 109] width 232 height 46
click at [111, 101] on div "Workflow" at bounding box center [83, 109] width 85 height 17
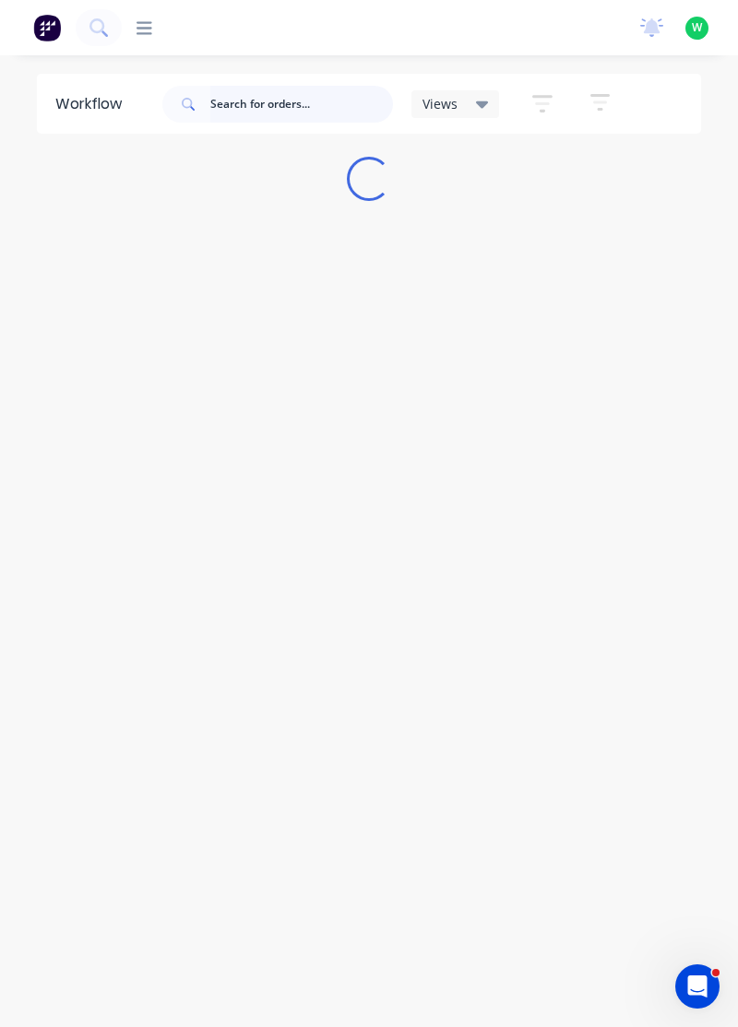
click at [267, 101] on input "text" at bounding box center [301, 104] width 183 height 37
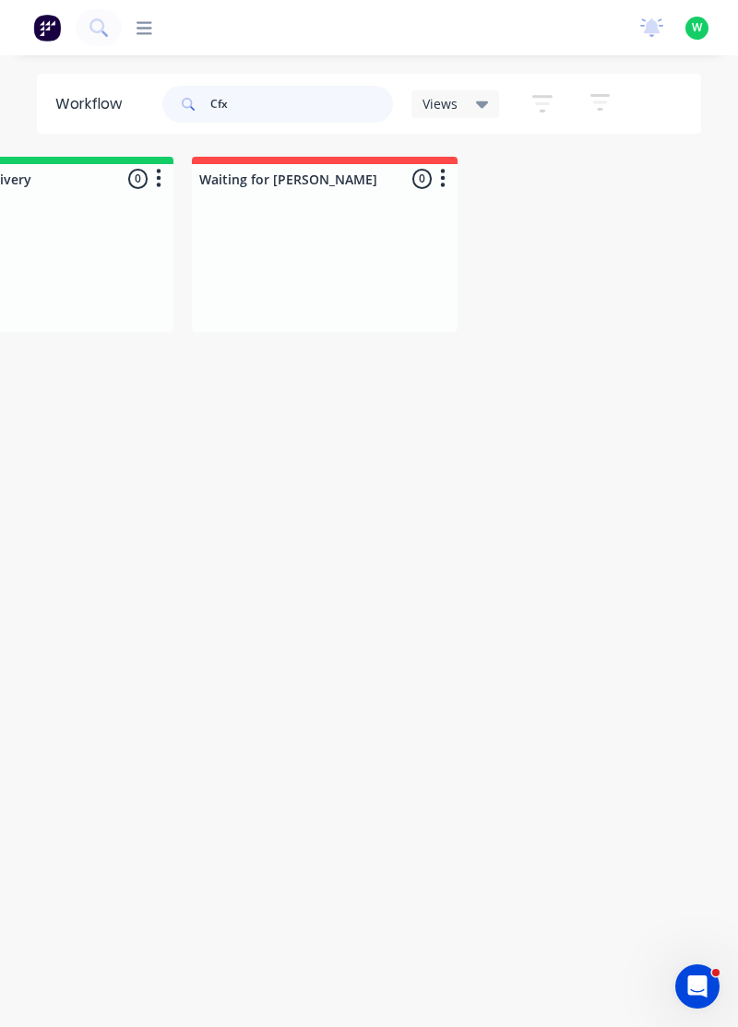
scroll to position [0, 2070]
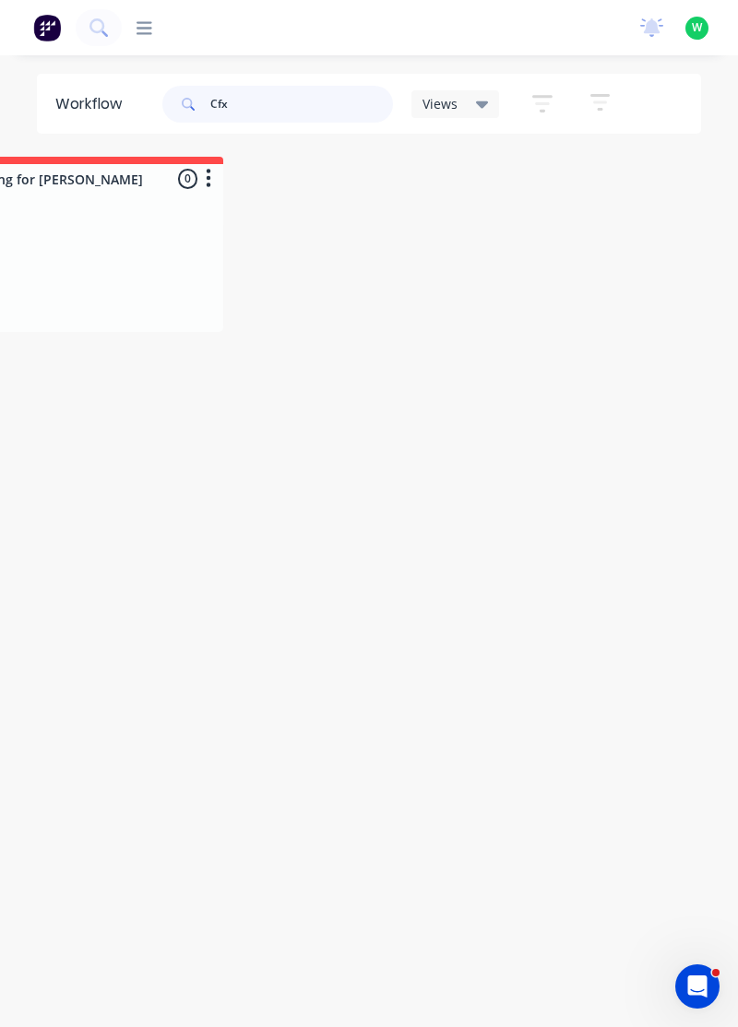
type input "Cfx"
